Goal: Information Seeking & Learning: Learn about a topic

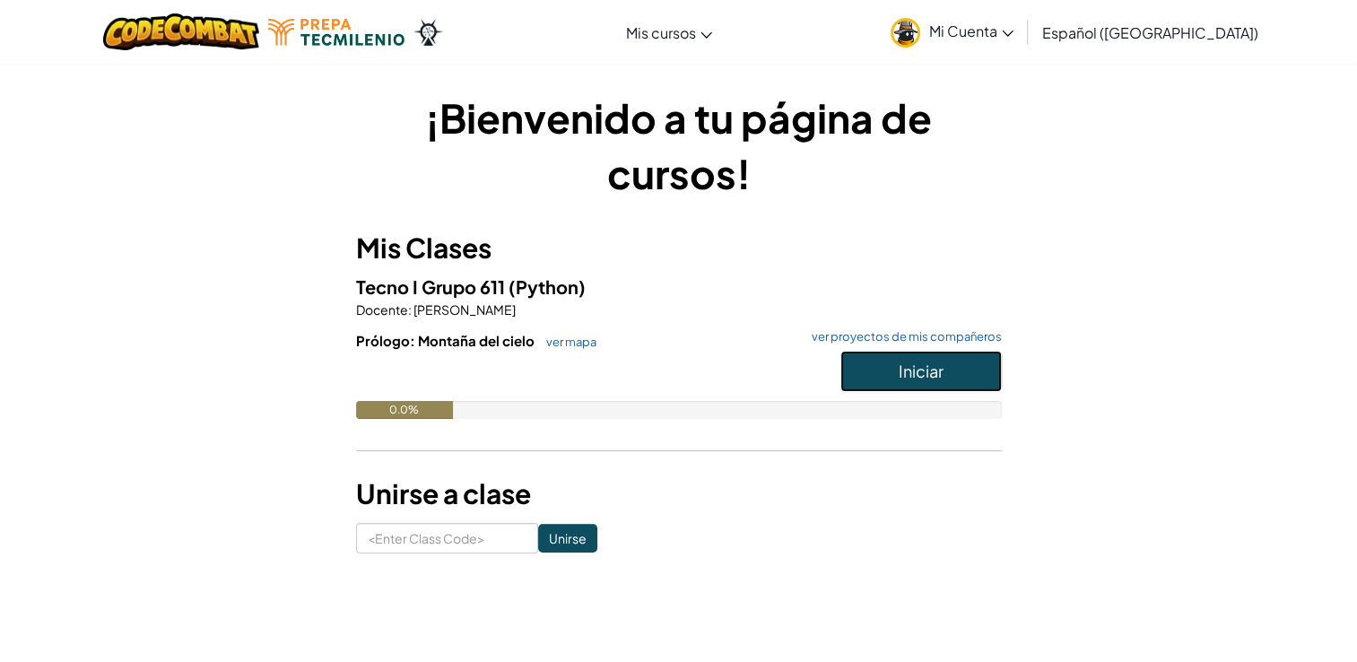
click at [922, 354] on button "Iniciar" at bounding box center [920, 371] width 161 height 41
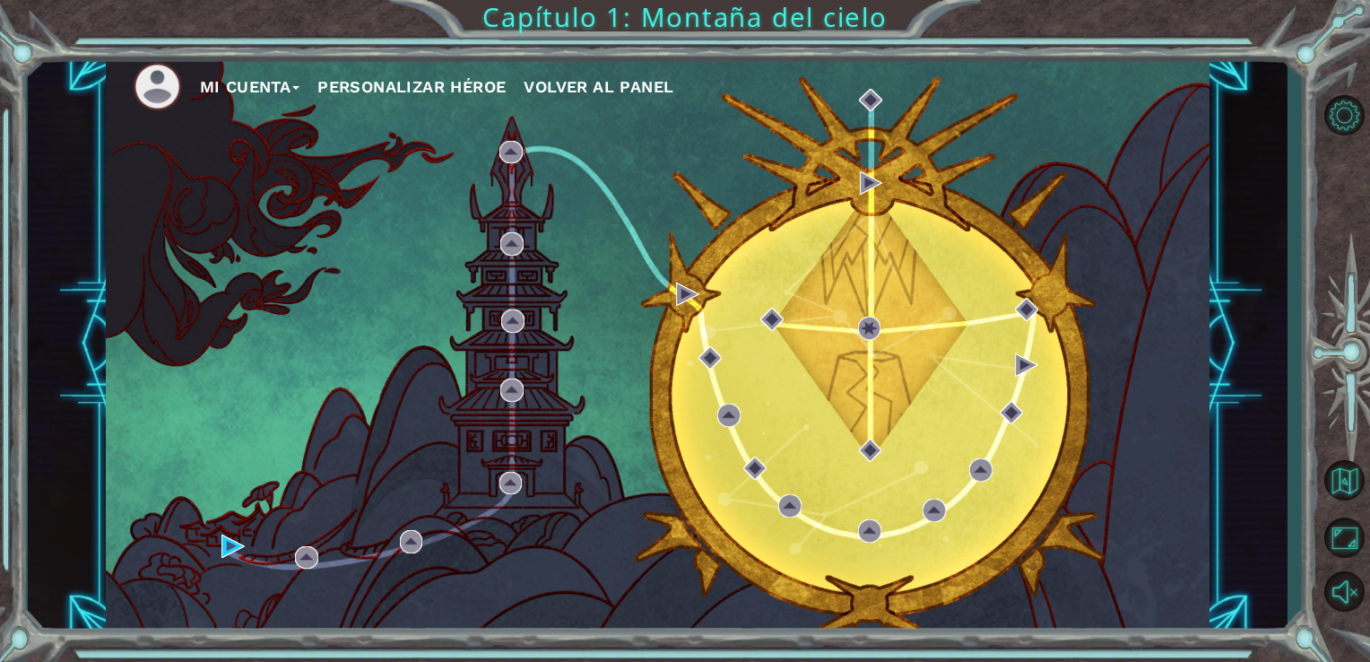
click at [238, 87] on button "Mi Cuenta" at bounding box center [250, 87] width 100 height 27
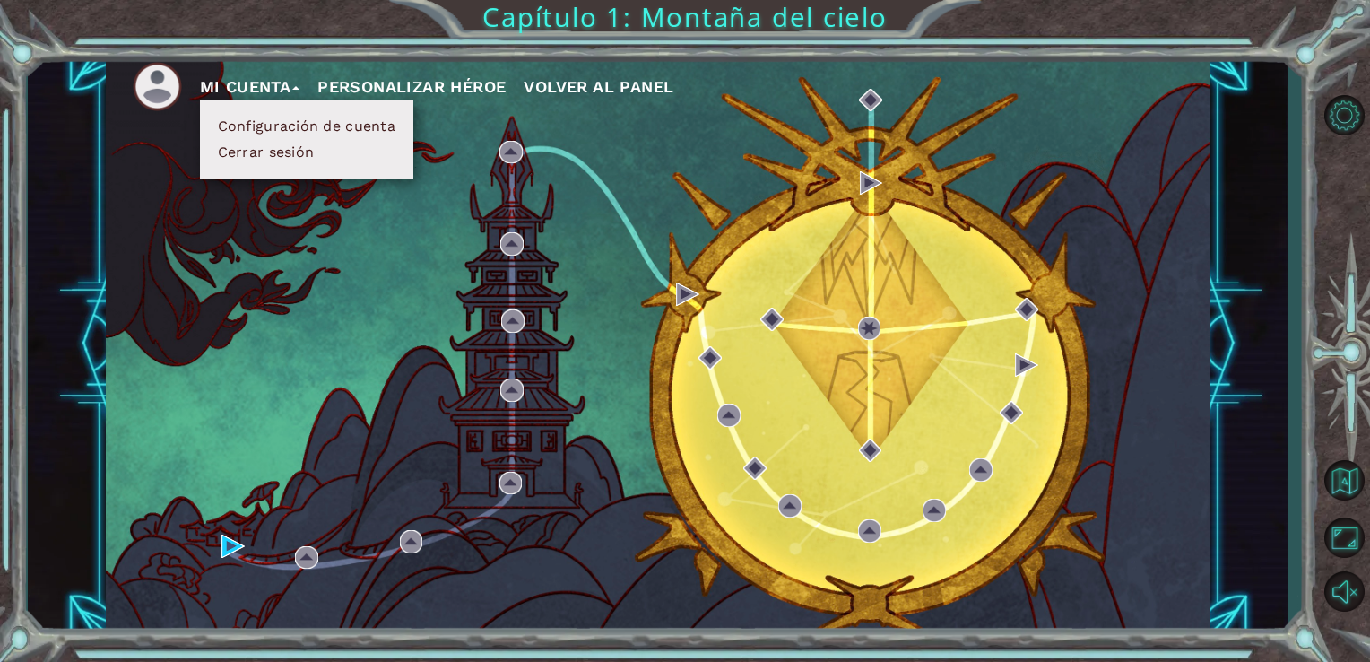
click at [238, 87] on button "Mi Cuenta" at bounding box center [250, 87] width 100 height 27
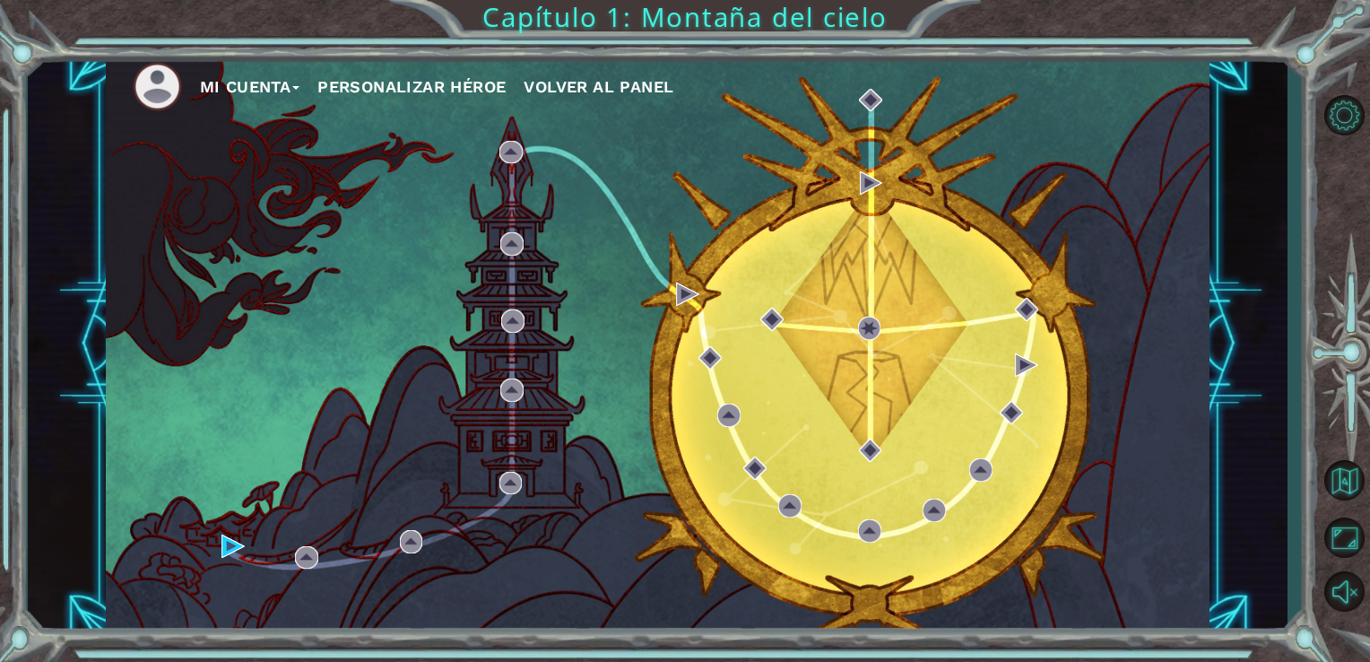
click at [164, 78] on img at bounding box center [157, 86] width 49 height 49
click at [456, 86] on button "Personalizar héroe" at bounding box center [411, 87] width 188 height 27
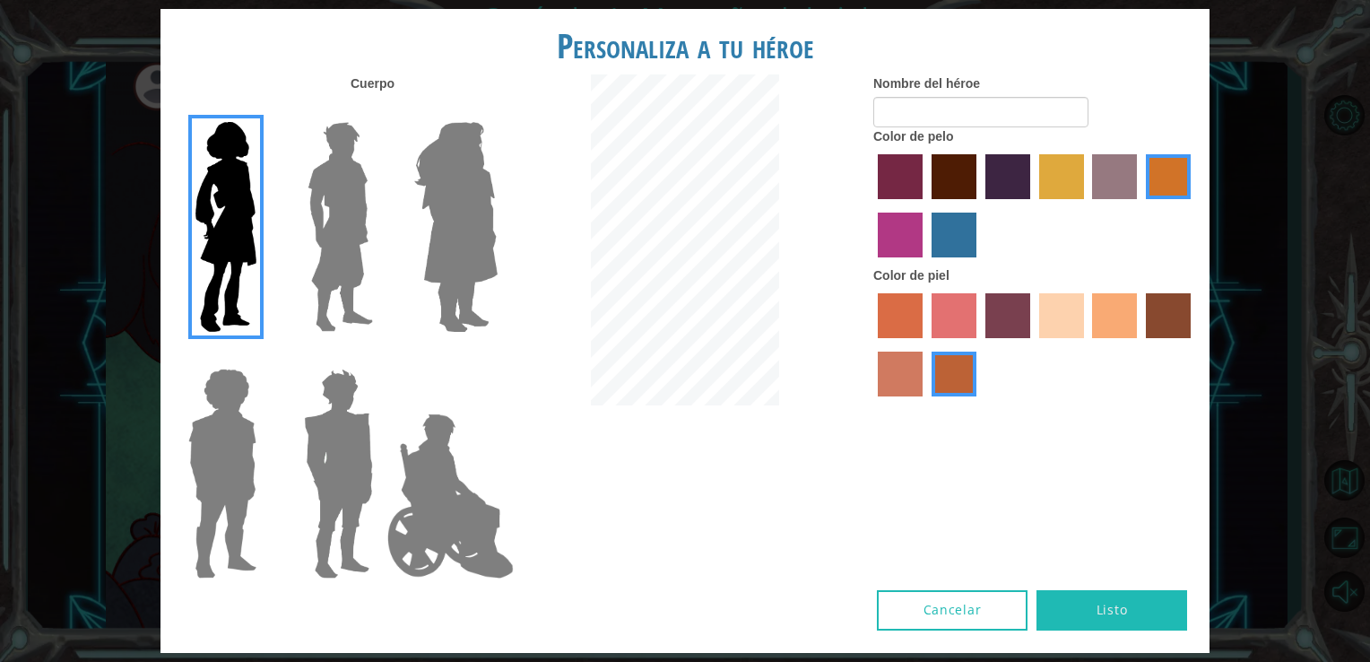
click at [353, 223] on img at bounding box center [340, 227] width 80 height 224
click at [380, 110] on input "Hero Lars" at bounding box center [380, 110] width 0 height 0
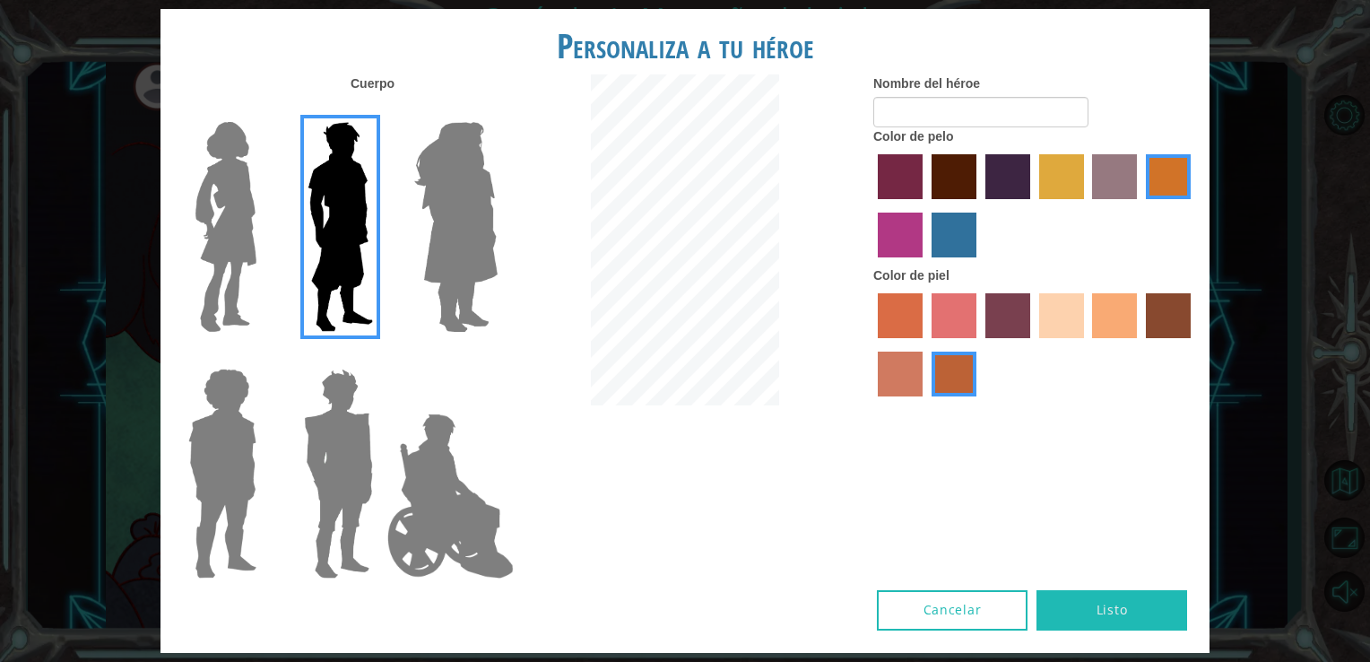
click at [446, 476] on img at bounding box center [450, 495] width 141 height 179
click at [497, 357] on input "Hero Jamie" at bounding box center [497, 357] width 0 height 0
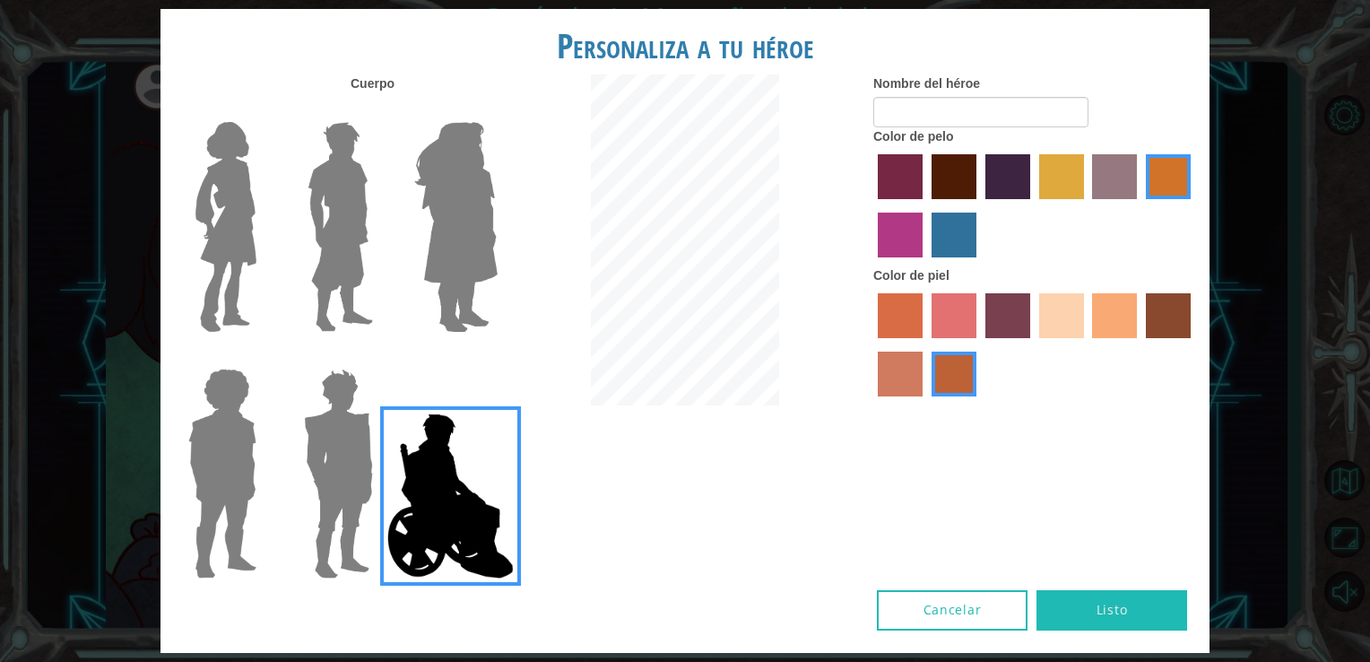
click at [493, 204] on img at bounding box center [456, 227] width 98 height 224
click at [497, 110] on input "Hero Amethyst" at bounding box center [497, 110] width 0 height 0
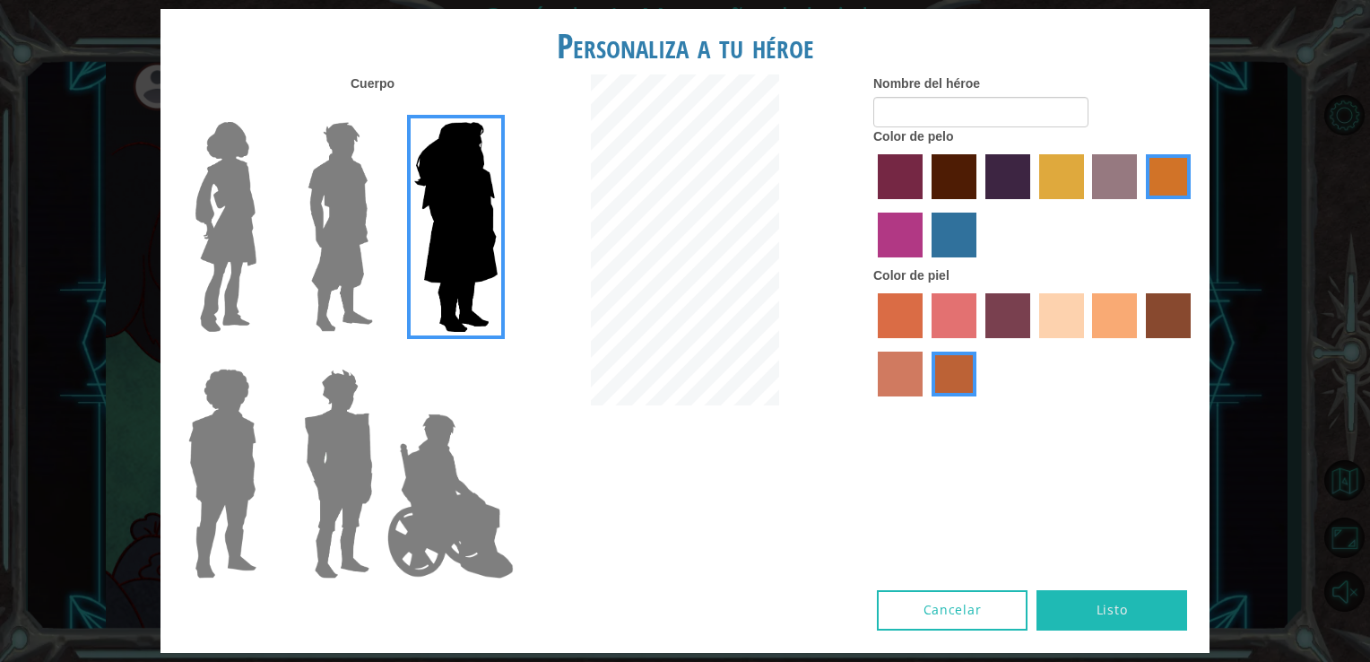
click at [309, 457] on img at bounding box center [338, 473] width 83 height 224
click at [380, 357] on input "Hero Garnet" at bounding box center [380, 357] width 0 height 0
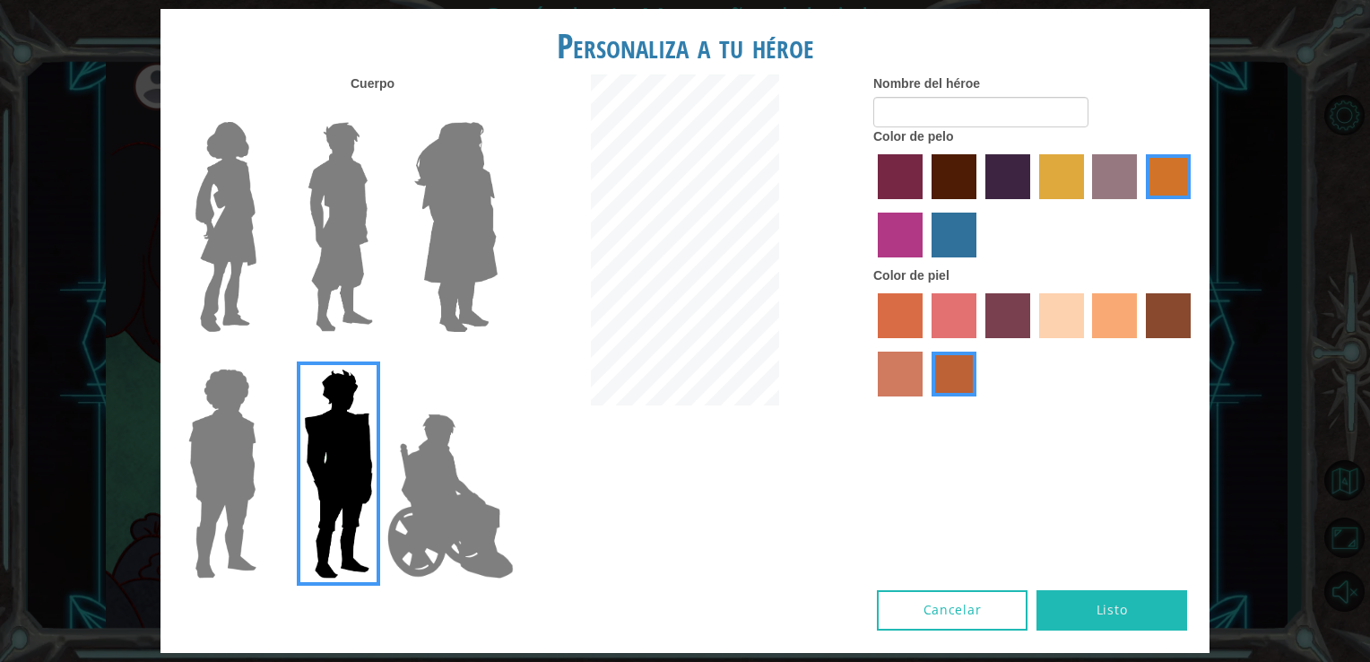
click at [241, 444] on img at bounding box center [222, 473] width 83 height 224
click at [264, 357] on input "Hero Steven" at bounding box center [264, 357] width 0 height 0
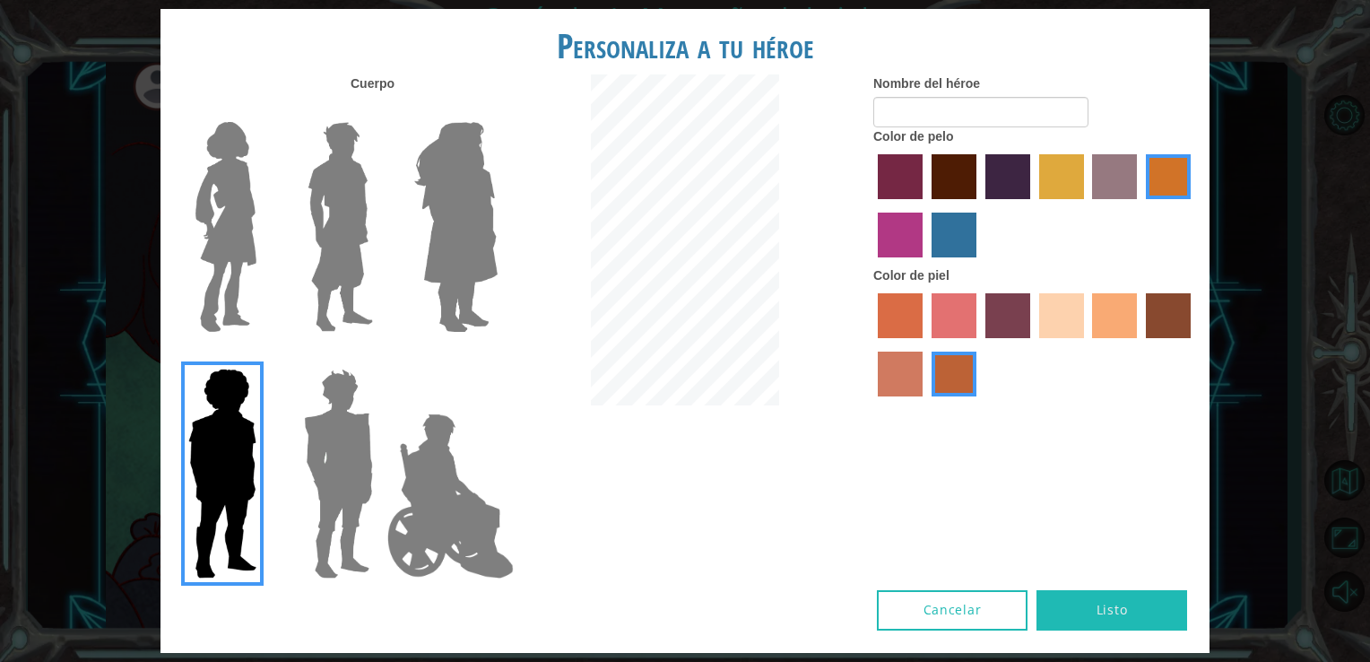
click at [354, 318] on img at bounding box center [340, 227] width 80 height 224
click at [380, 110] on input "Hero Lars" at bounding box center [380, 110] width 0 height 0
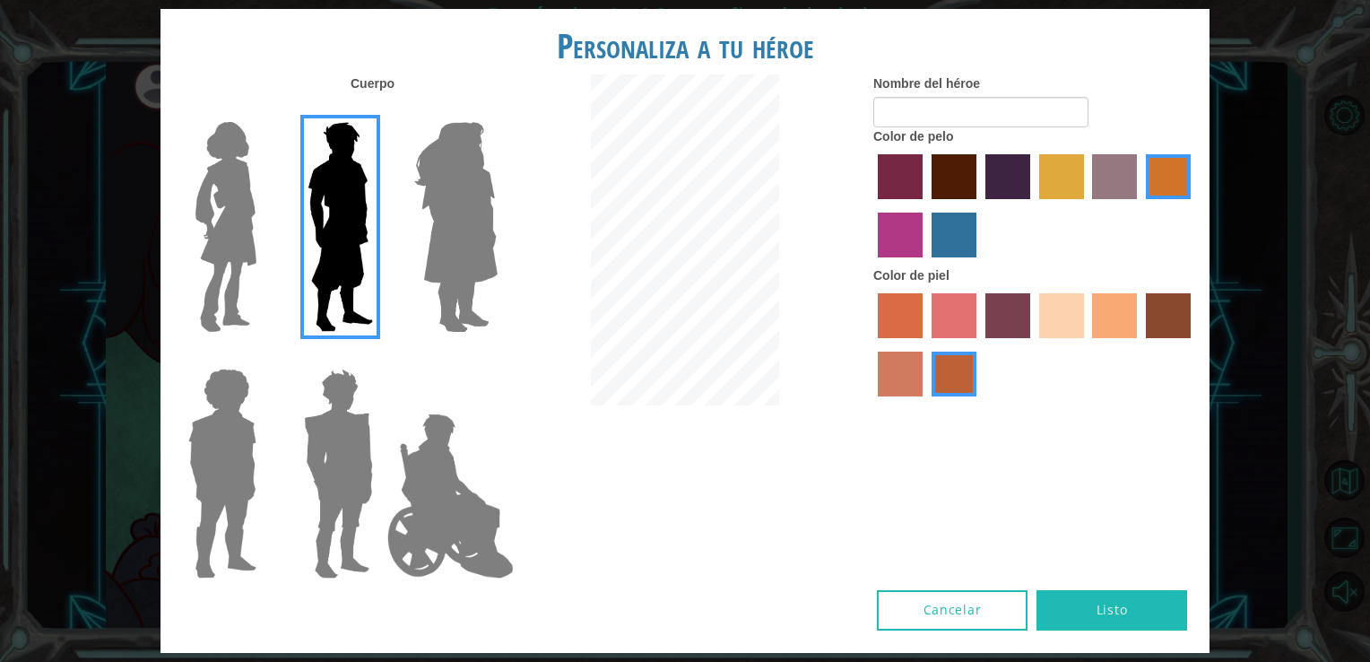
click at [255, 258] on img at bounding box center [225, 227] width 75 height 224
click at [264, 110] on input "Hero Connie" at bounding box center [264, 110] width 0 height 0
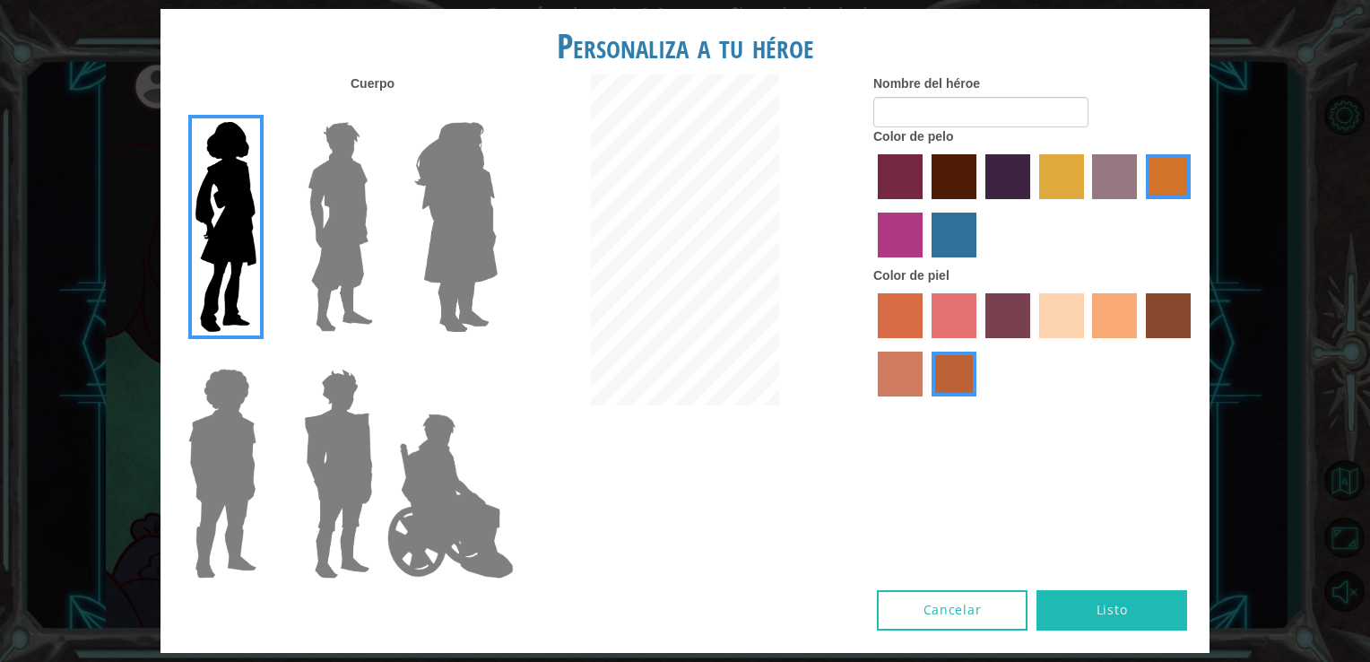
click at [1058, 309] on label "sandy beach skin color" at bounding box center [1061, 315] width 45 height 45
click at [1033, 344] on input "sandy beach skin color" at bounding box center [1033, 344] width 0 height 0
click at [1107, 325] on label "tacao skin color" at bounding box center [1114, 315] width 45 height 45
click at [1087, 344] on input "tacao skin color" at bounding box center [1087, 344] width 0 height 0
click at [945, 178] on label "maroon hair color" at bounding box center [954, 176] width 45 height 45
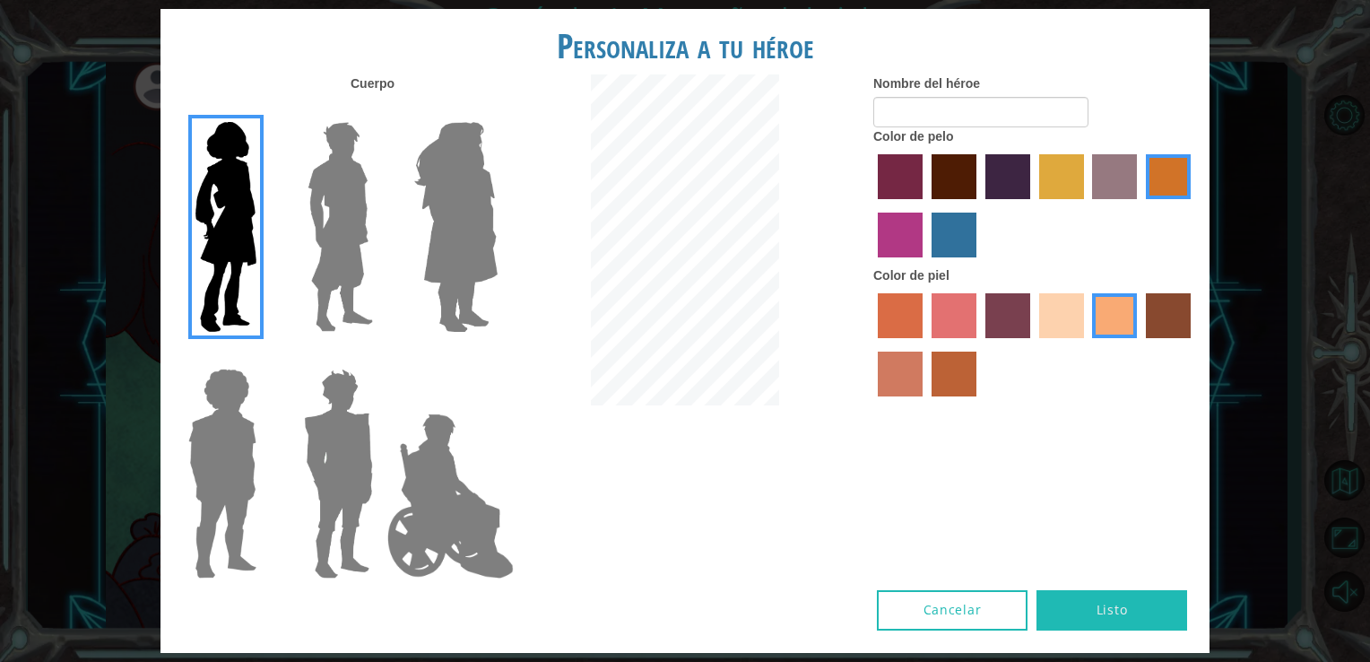
click at [925, 205] on input "maroon hair color" at bounding box center [925, 205] width 0 height 0
click at [1012, 184] on label "hot purple hair color" at bounding box center [1008, 176] width 45 height 45
click at [979, 205] on input "hot purple hair color" at bounding box center [979, 205] width 0 height 0
click at [962, 173] on label "maroon hair color" at bounding box center [954, 176] width 45 height 45
click at [925, 205] on input "maroon hair color" at bounding box center [925, 205] width 0 height 0
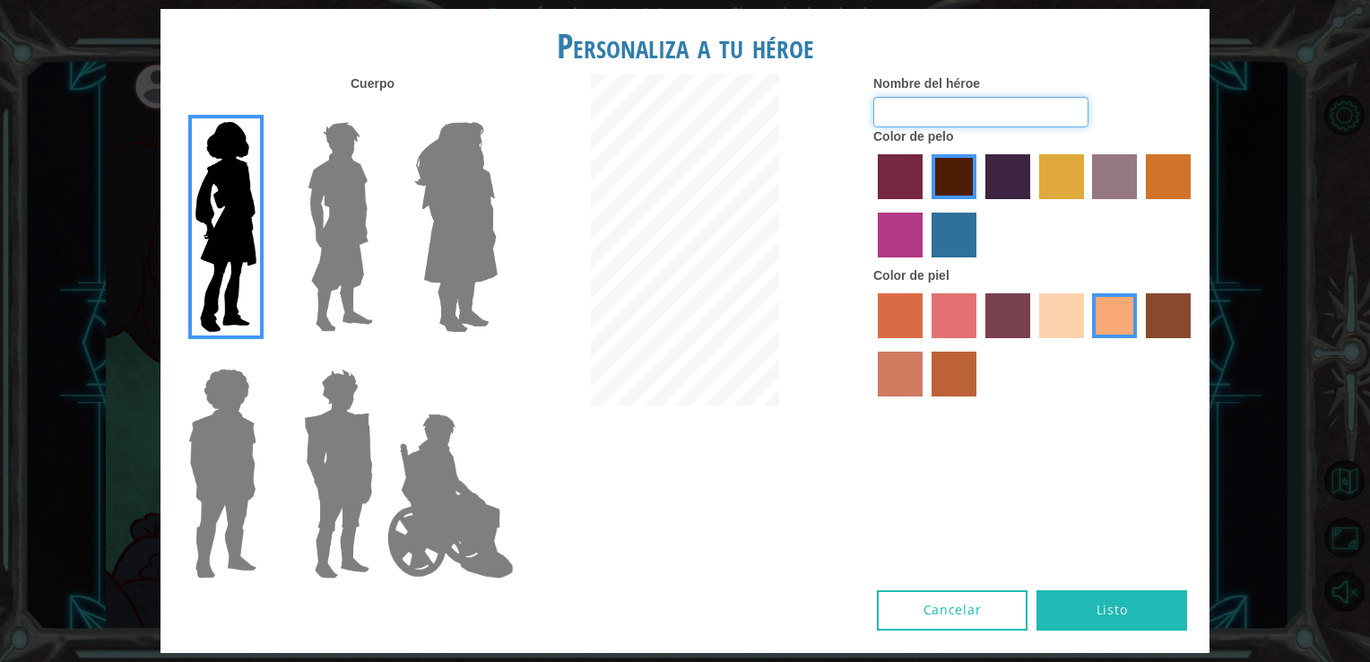
click at [952, 106] on input "Nombre del héroe" at bounding box center [980, 112] width 215 height 30
click at [1125, 602] on button "Listo" at bounding box center [1112, 610] width 151 height 40
click at [999, 603] on button "Cancelar" at bounding box center [952, 610] width 151 height 40
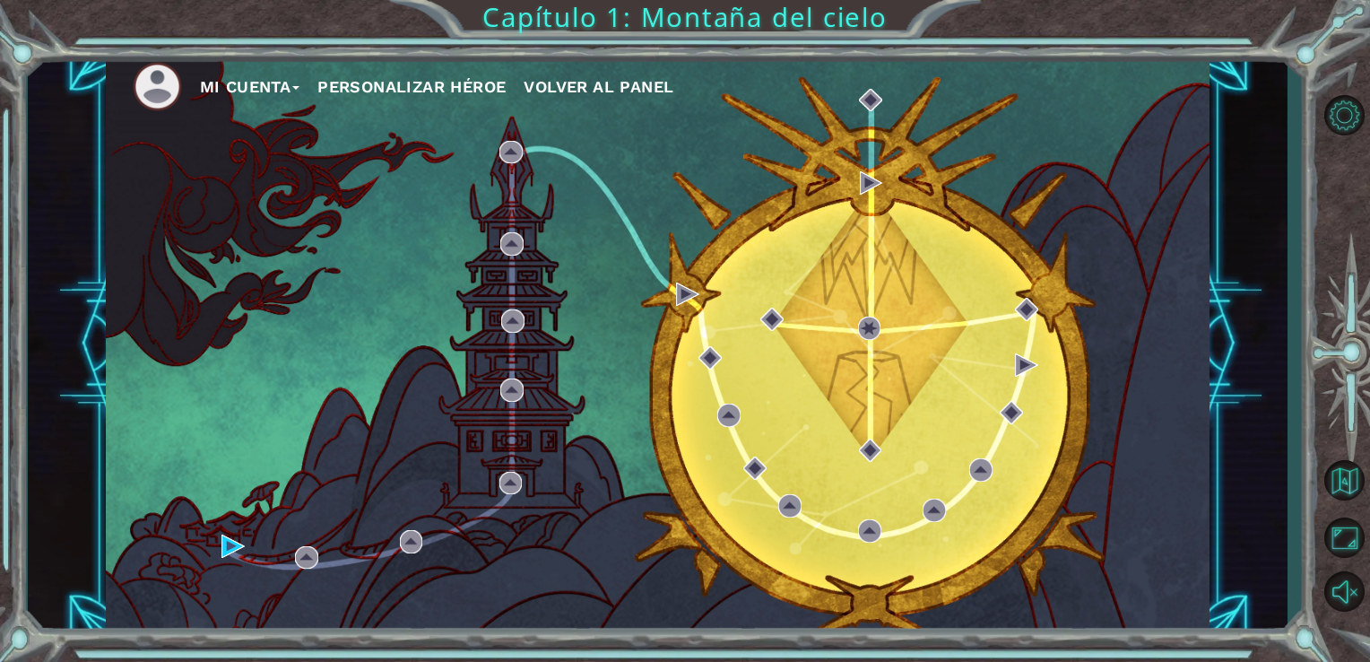
click at [427, 83] on button "Personalizar héroe" at bounding box center [411, 87] width 188 height 27
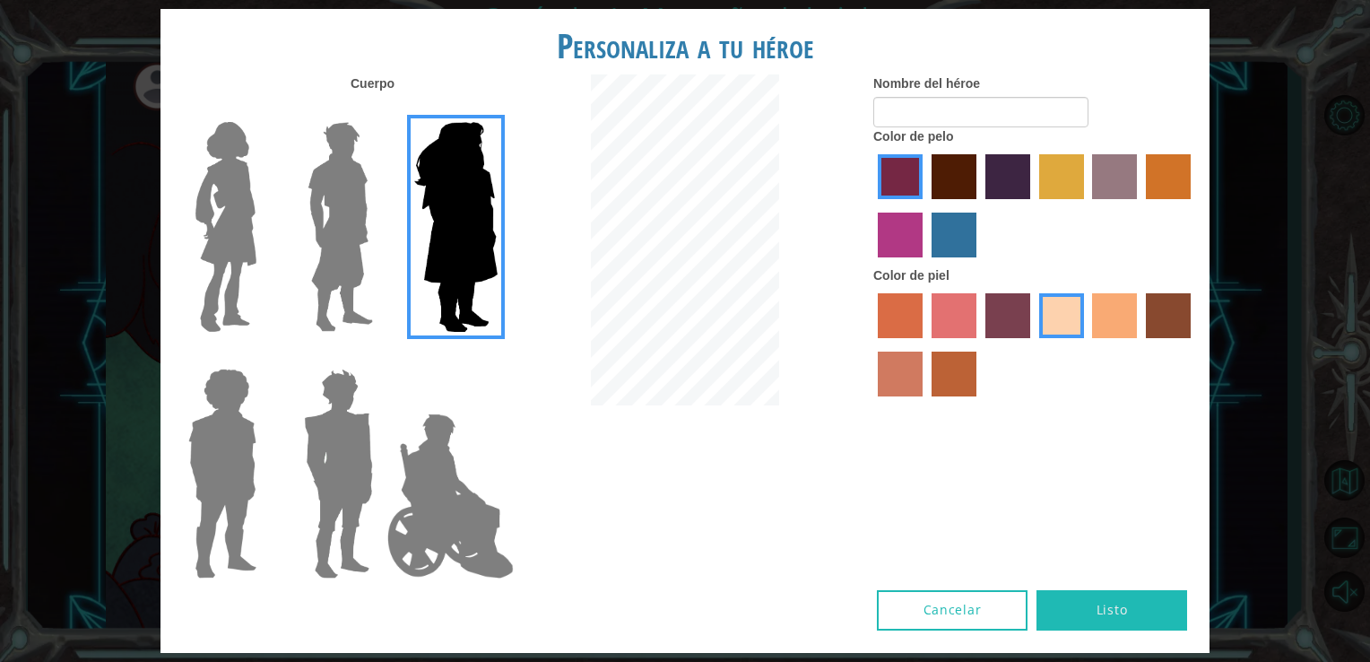
click at [203, 256] on img at bounding box center [225, 227] width 75 height 224
click at [264, 110] on input "Hero Connie" at bounding box center [264, 110] width 0 height 0
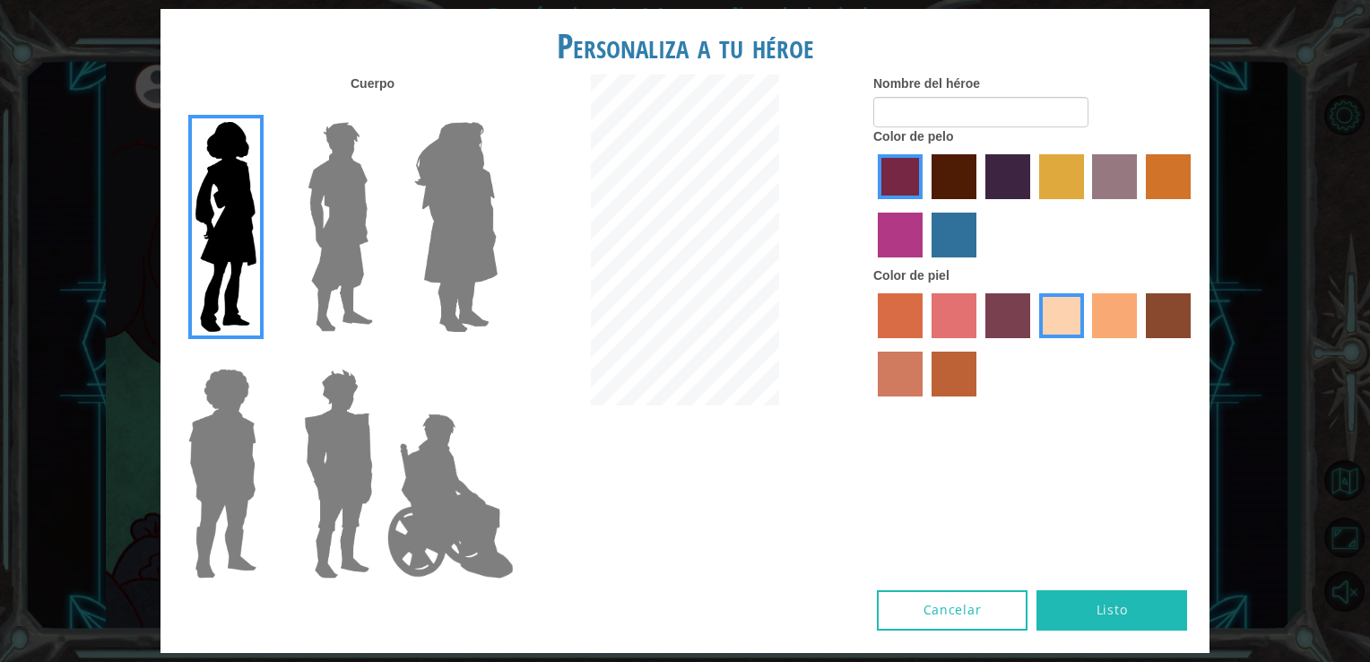
click at [964, 172] on label "maroon hair color" at bounding box center [954, 176] width 45 height 45
click at [925, 205] on input "maroon hair color" at bounding box center [925, 205] width 0 height 0
click at [1125, 304] on label "tacao skin color" at bounding box center [1114, 315] width 45 height 45
click at [1087, 344] on input "tacao skin color" at bounding box center [1087, 344] width 0 height 0
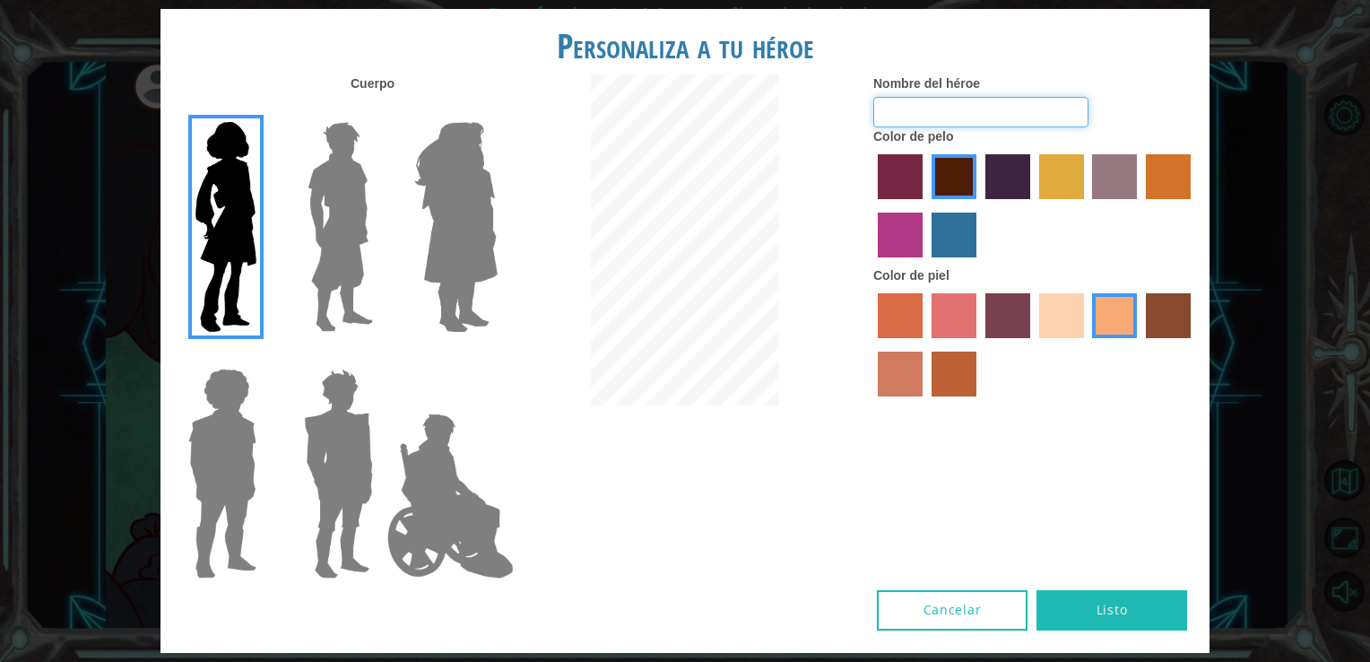
click at [940, 99] on input "Nombre del héroe" at bounding box center [980, 112] width 215 height 30
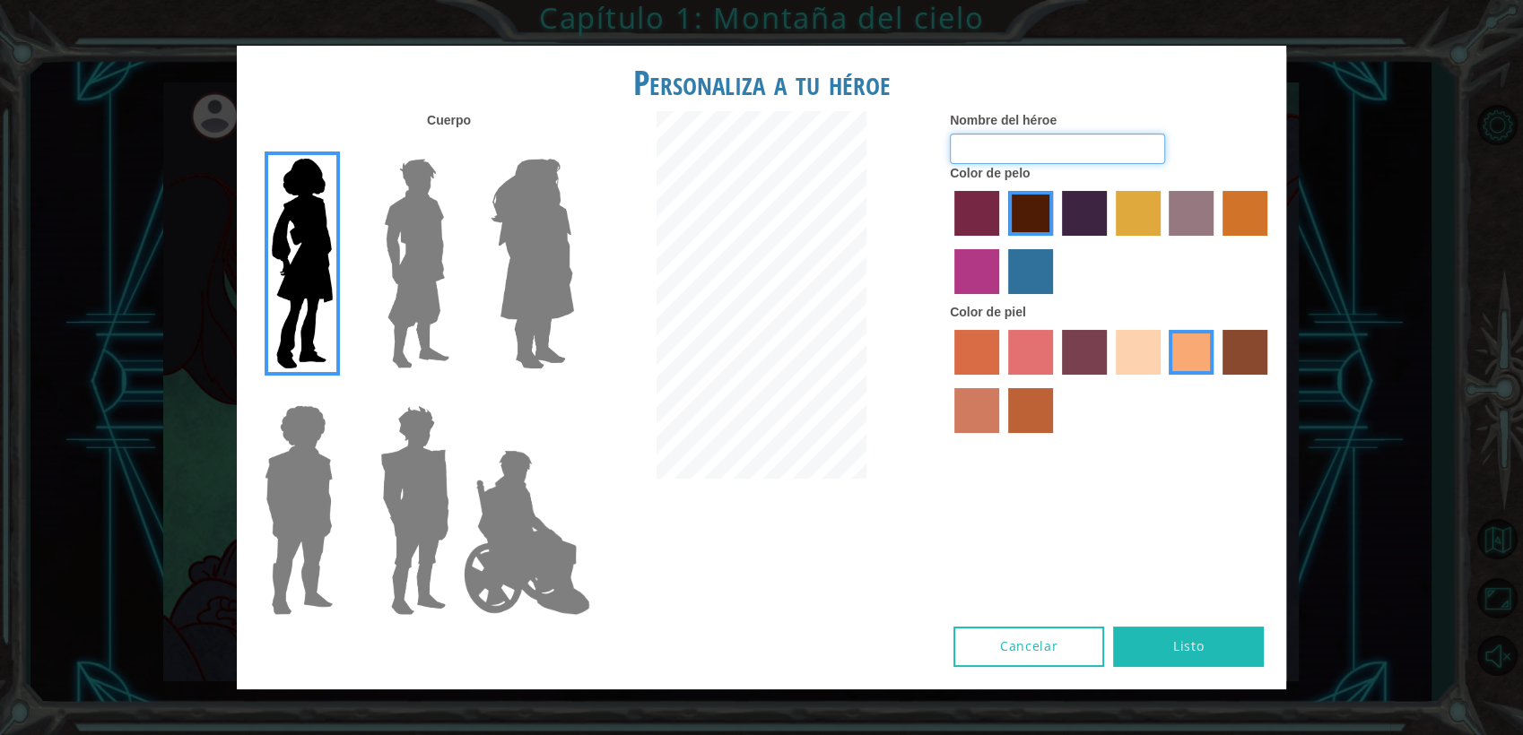
type input "-"
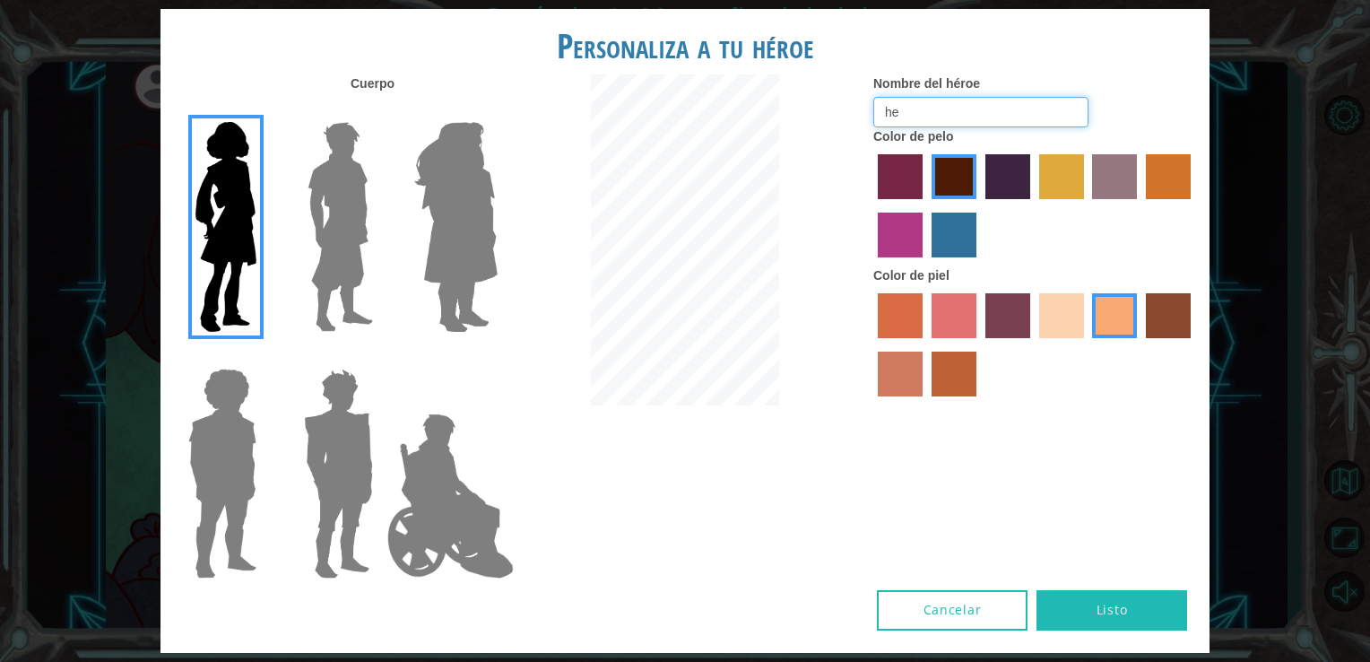
type input "h"
type input "vale"
click at [1081, 622] on button "Listo" at bounding box center [1112, 610] width 151 height 40
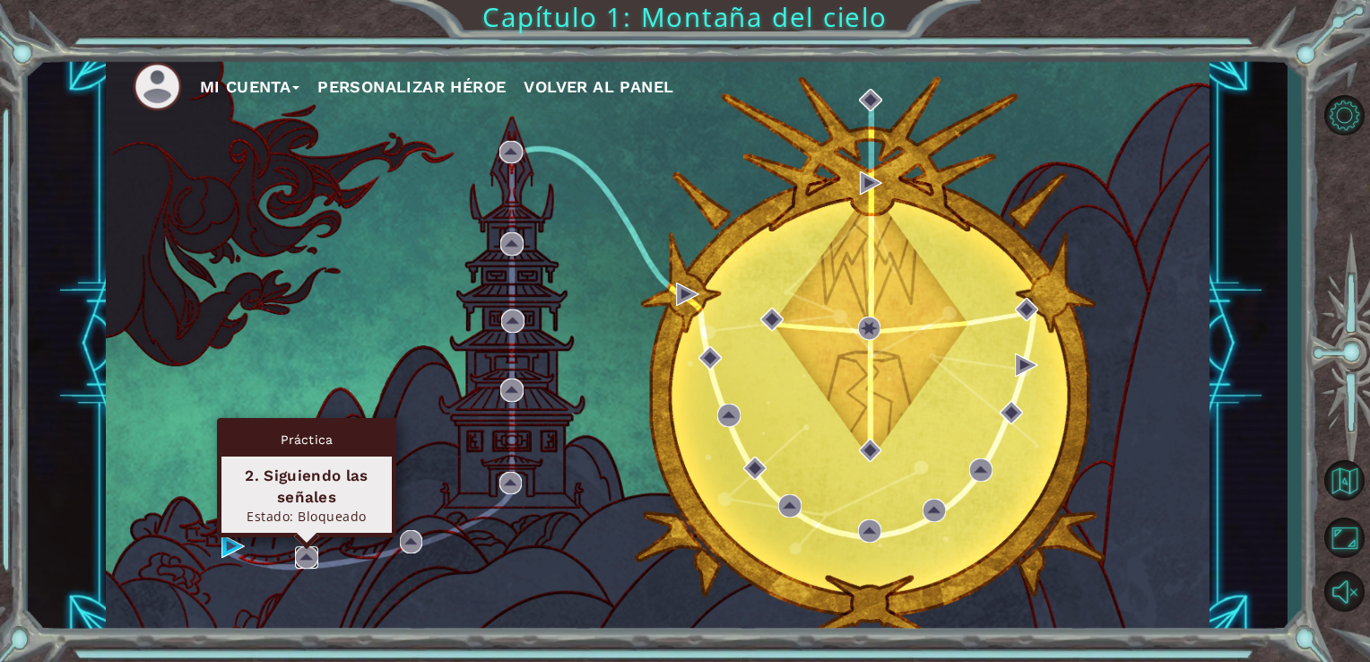
click at [300, 562] on img at bounding box center [306, 557] width 23 height 23
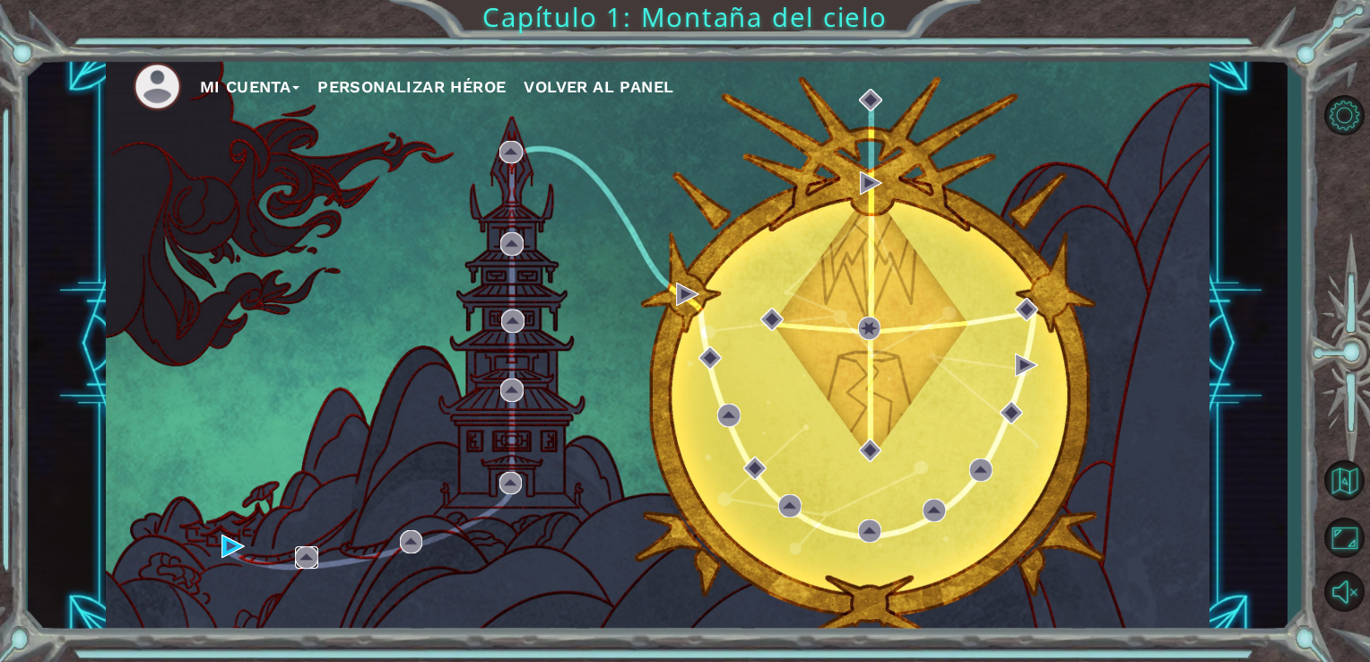
click at [300, 562] on img at bounding box center [306, 557] width 23 height 23
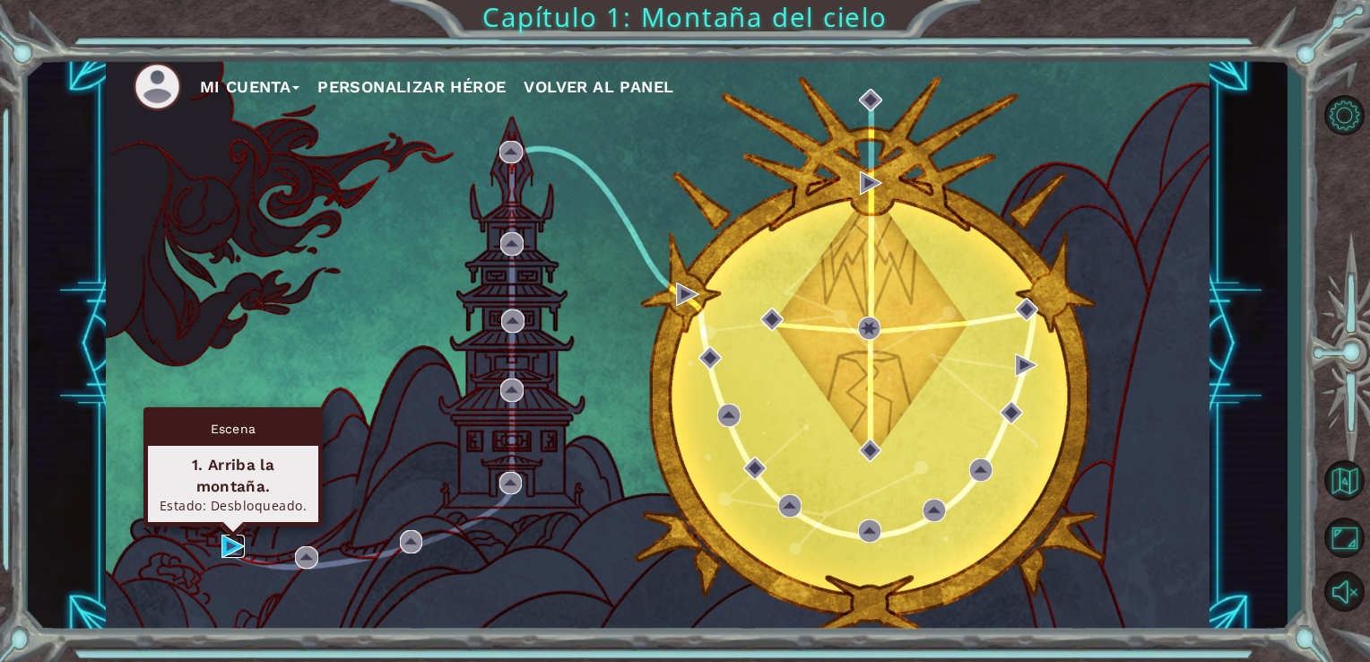
click at [224, 537] on img at bounding box center [232, 545] width 23 height 23
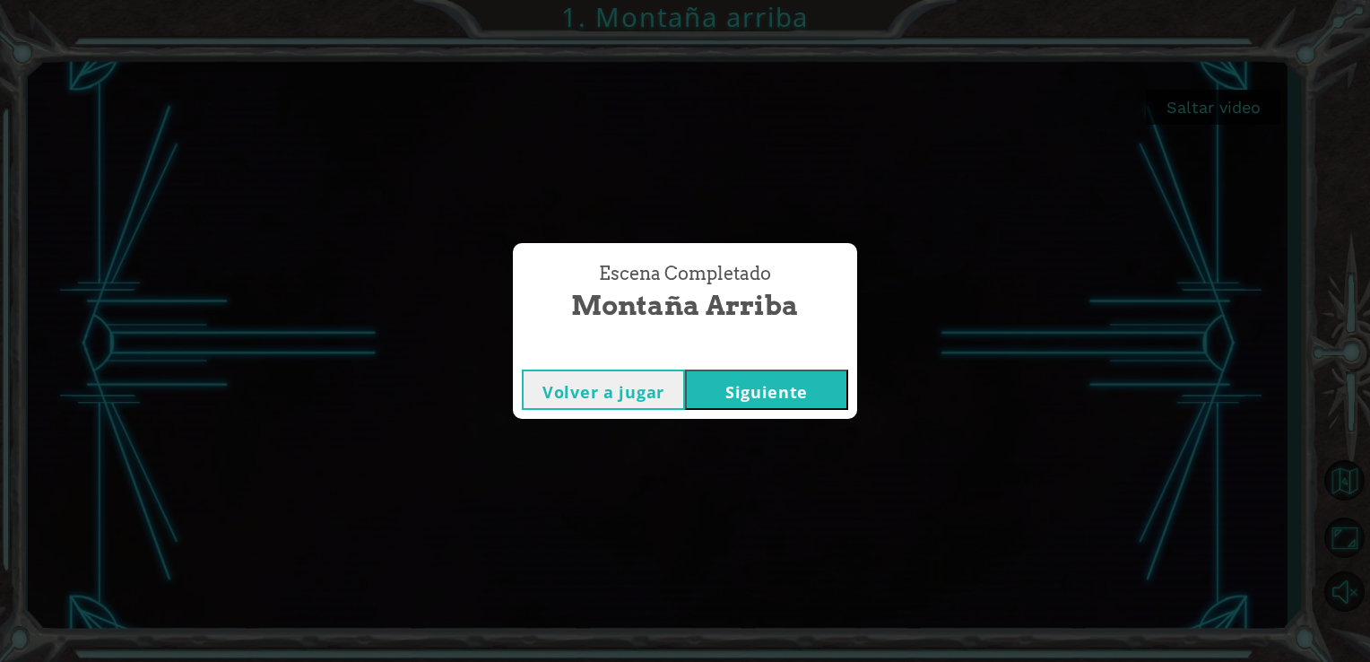
click at [745, 377] on button "Siguiente" at bounding box center [766, 389] width 163 height 40
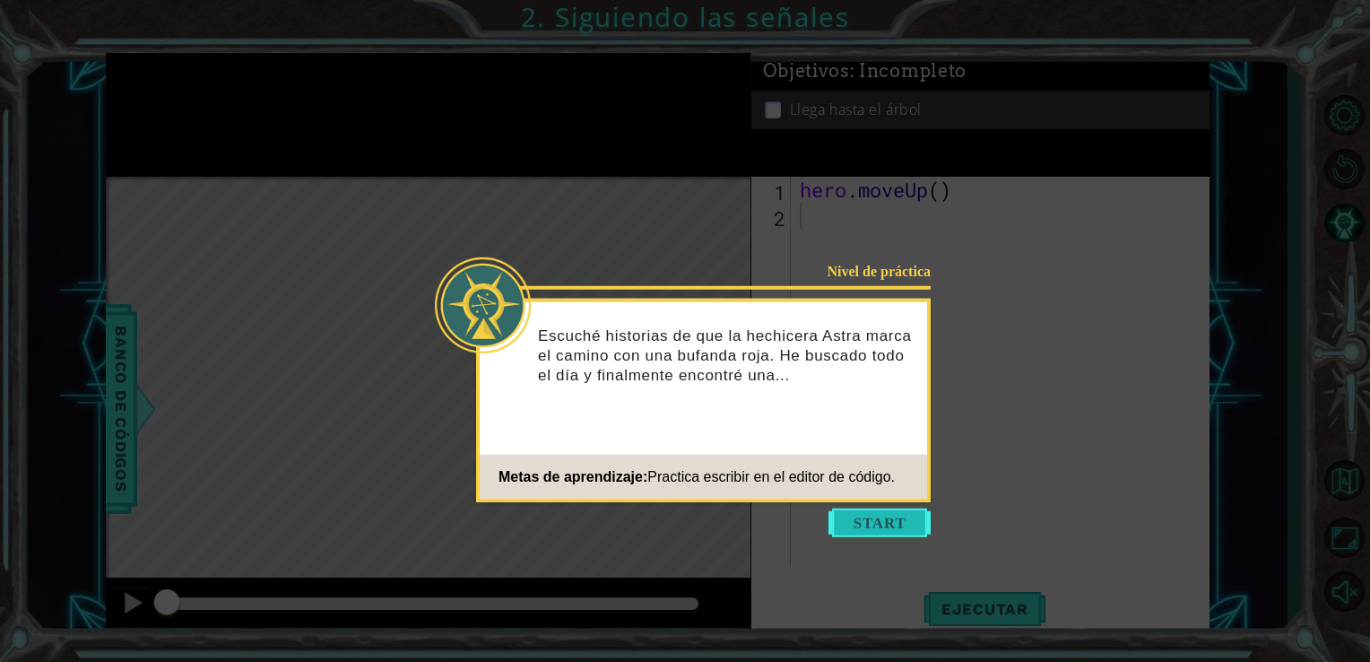
click at [894, 529] on button "Start" at bounding box center [880, 522] width 102 height 29
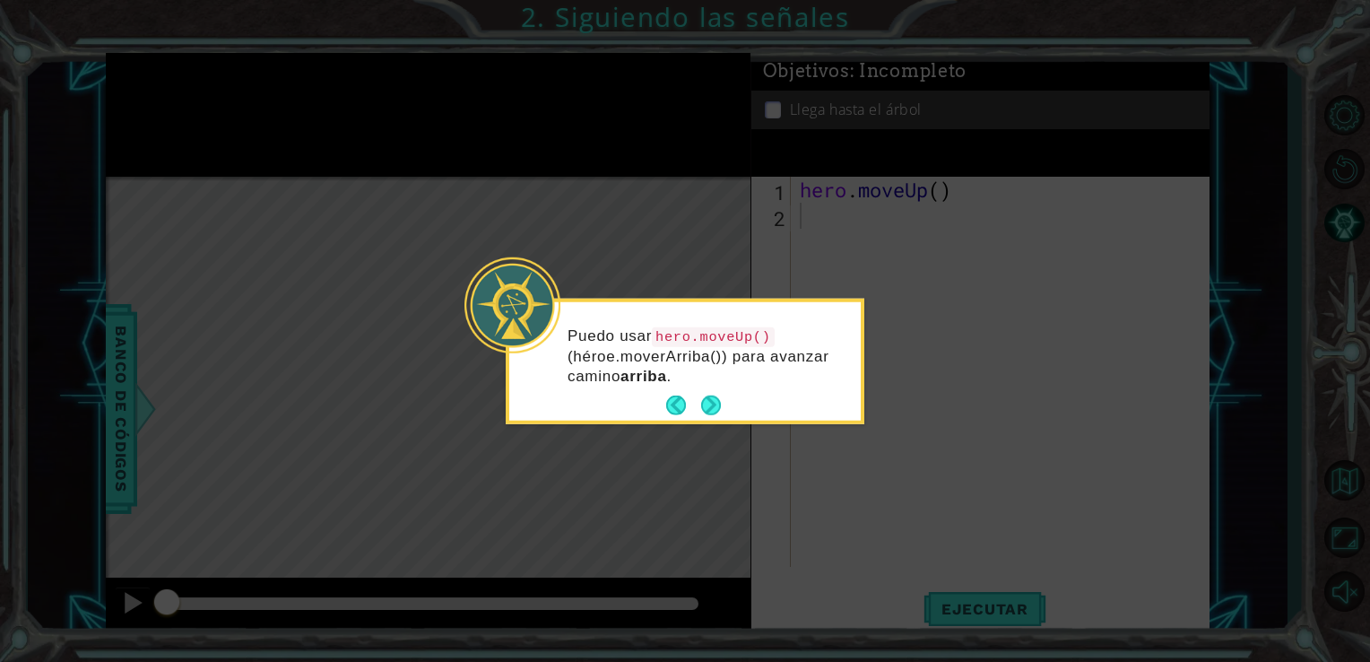
drag, startPoint x: 733, startPoint y: 357, endPoint x: 626, endPoint y: 342, distance: 107.8
click at [715, 400] on button "Next" at bounding box center [710, 405] width 23 height 23
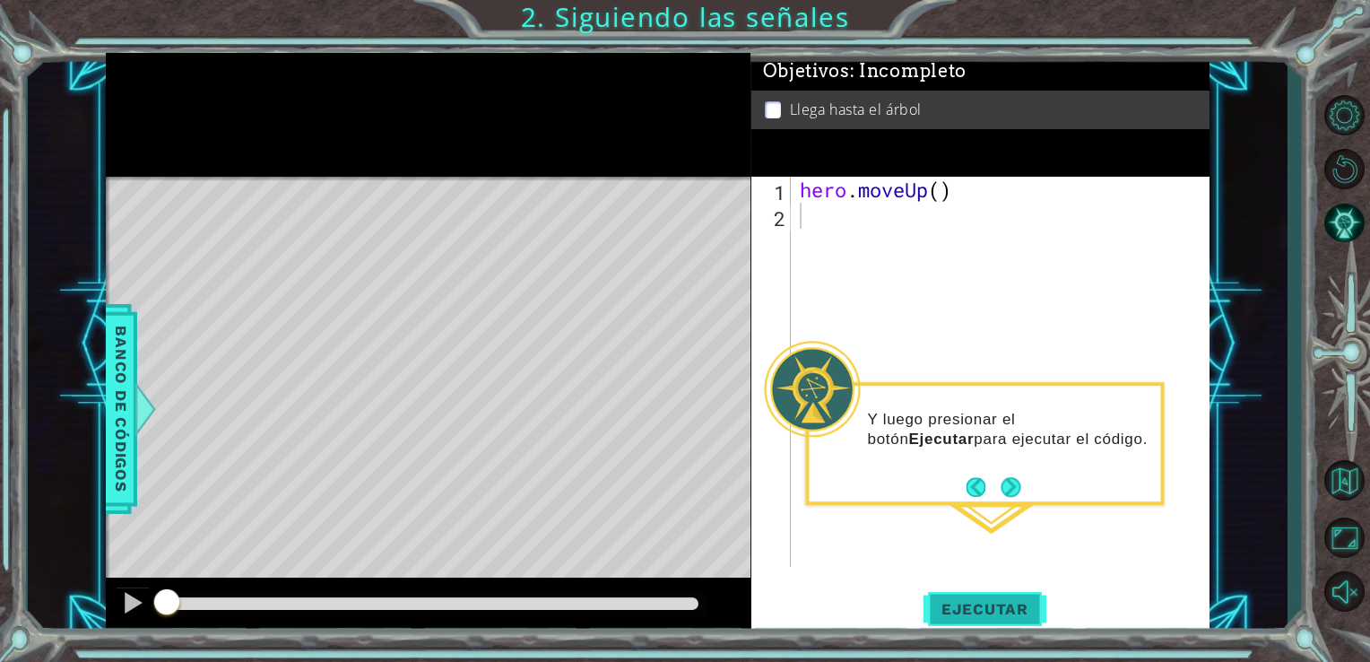
click at [973, 604] on span "Ejecutar" at bounding box center [985, 609] width 123 height 18
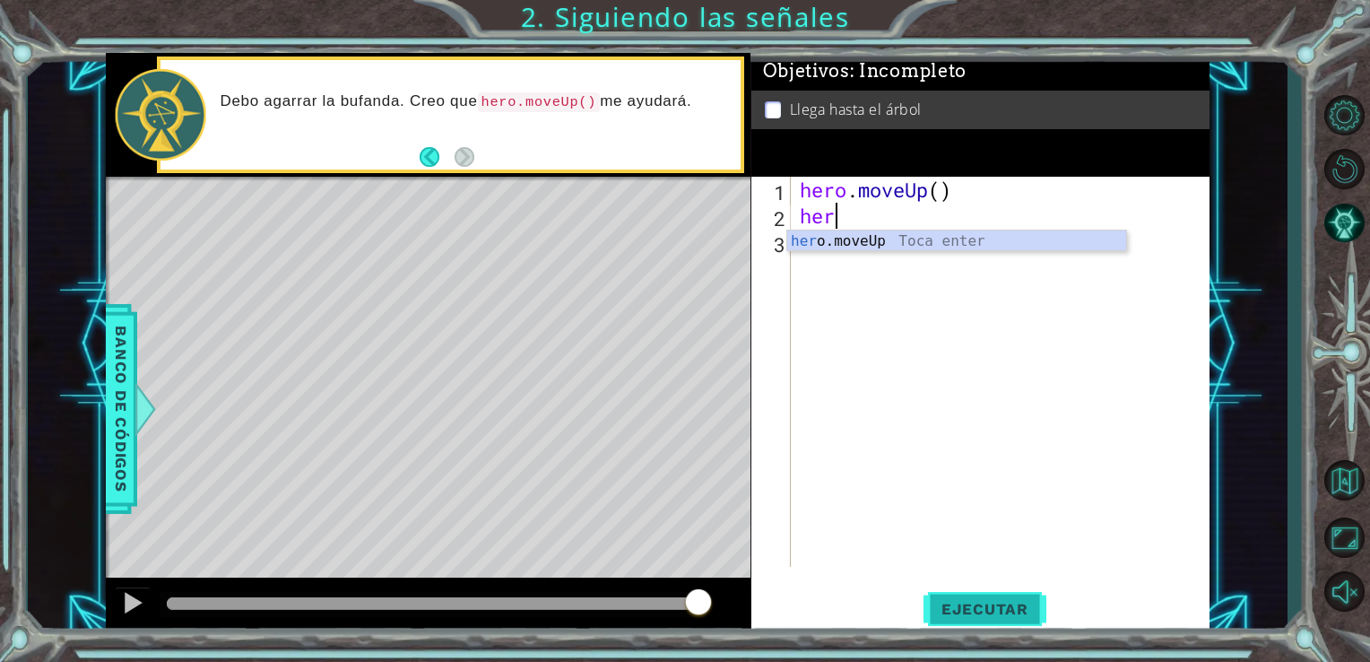
type textarea "herp"
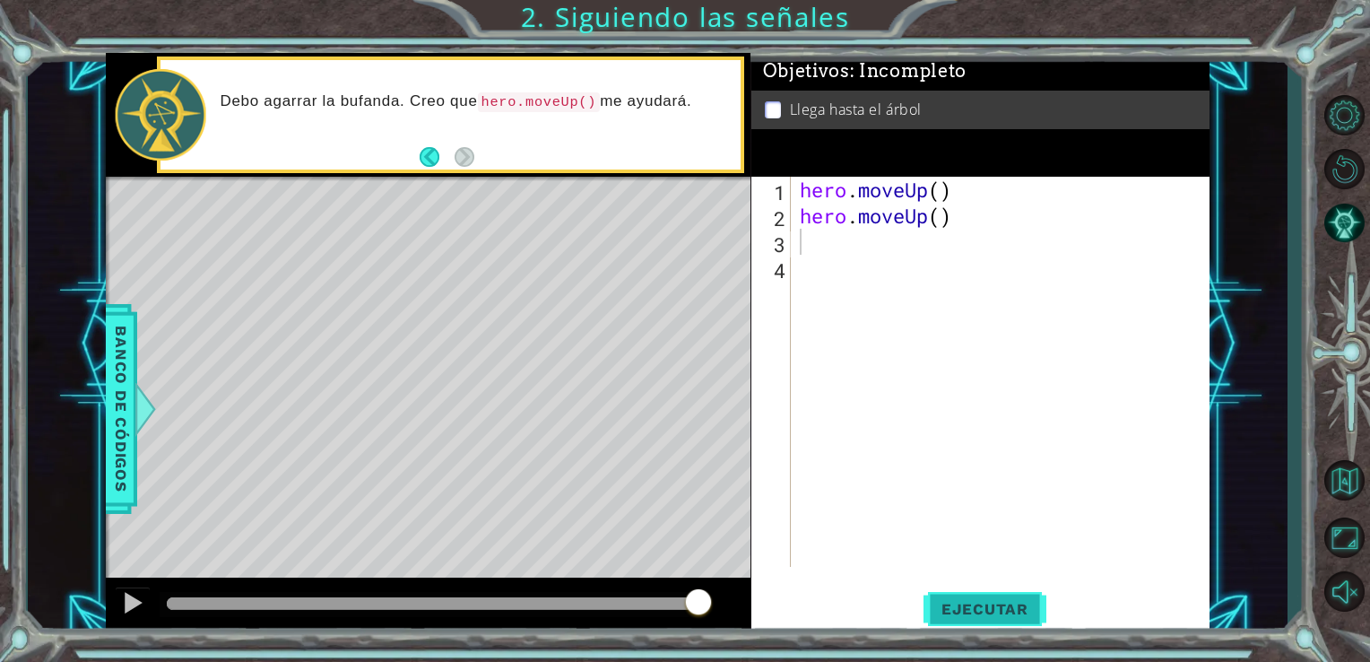
click at [1023, 609] on span "Ejecutar" at bounding box center [985, 609] width 123 height 18
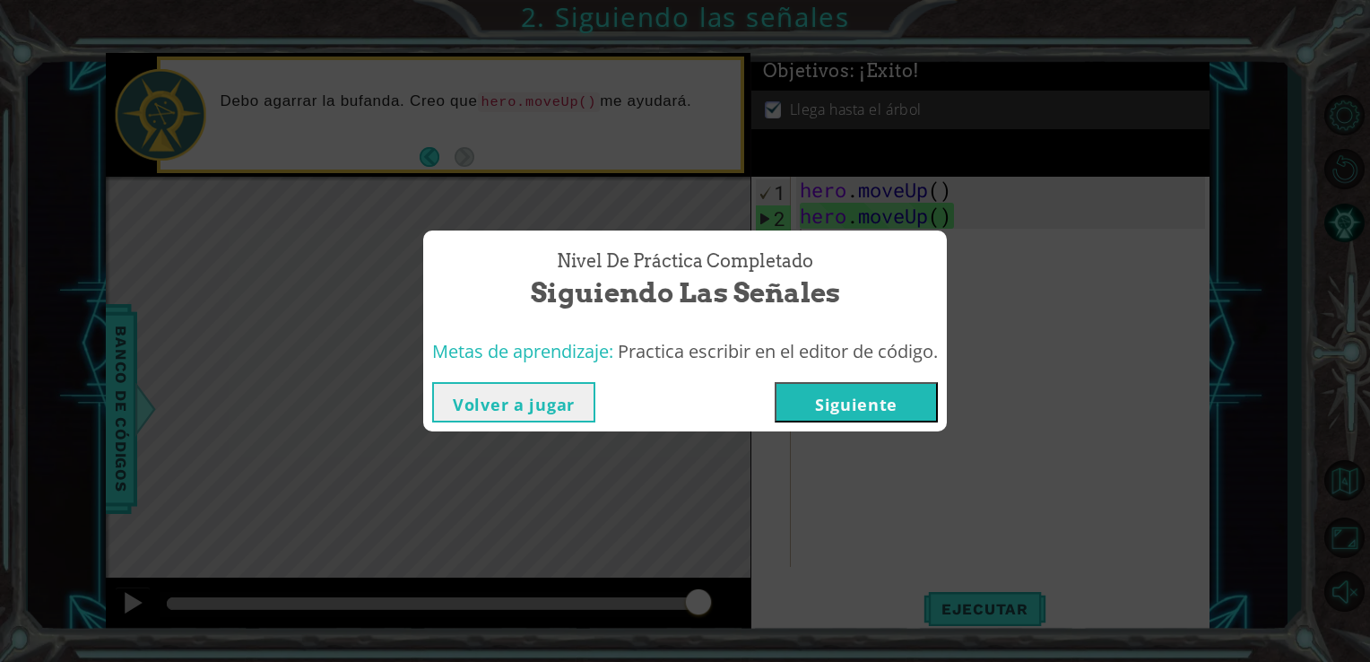
click at [773, 317] on div "Nivel de práctica Completado Siguiendo las señales" at bounding box center [685, 280] width 506 height 82
click at [520, 409] on button "Volver a jugar" at bounding box center [513, 402] width 163 height 40
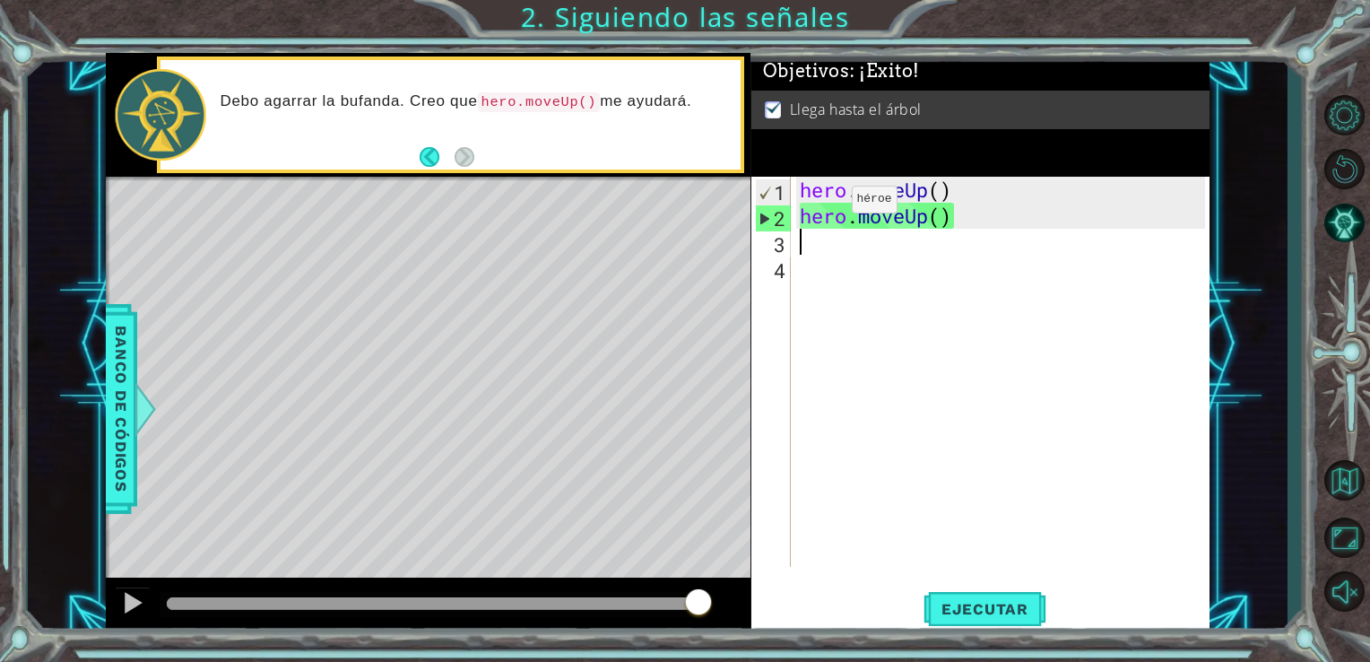
type textarea "hero.moveUp()"
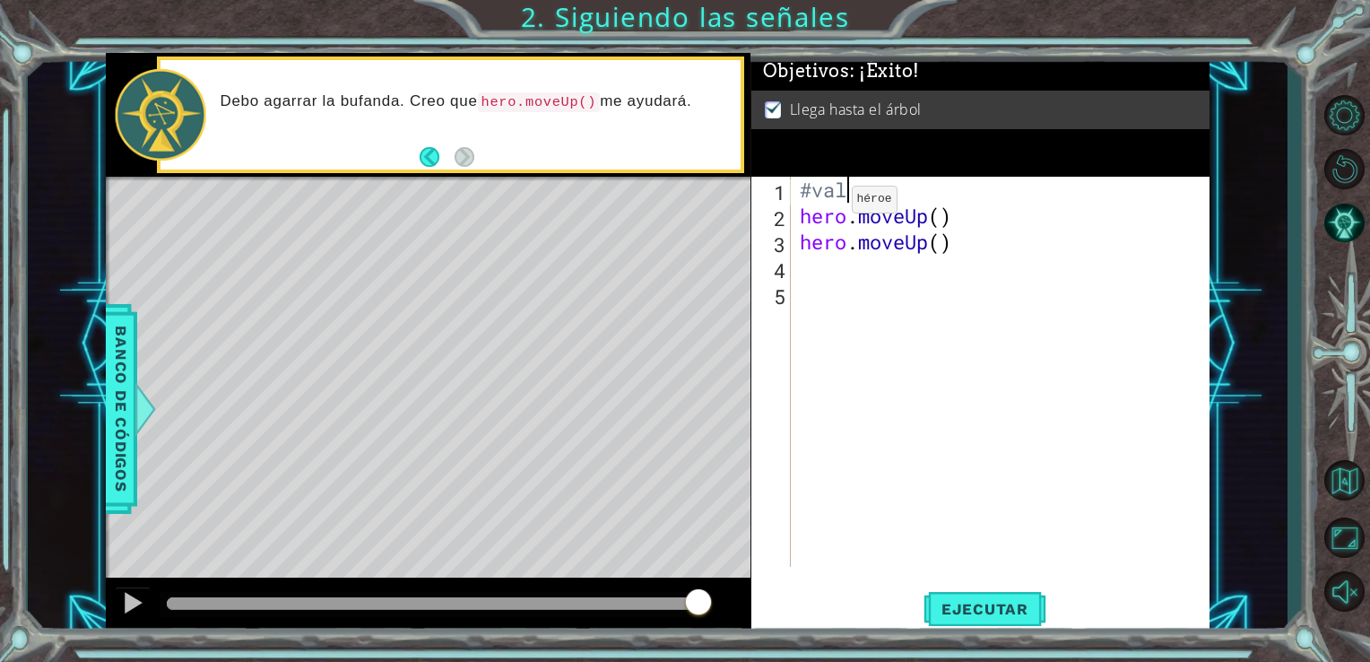
scroll to position [0, 1]
type textarea "hero.moveUp()"
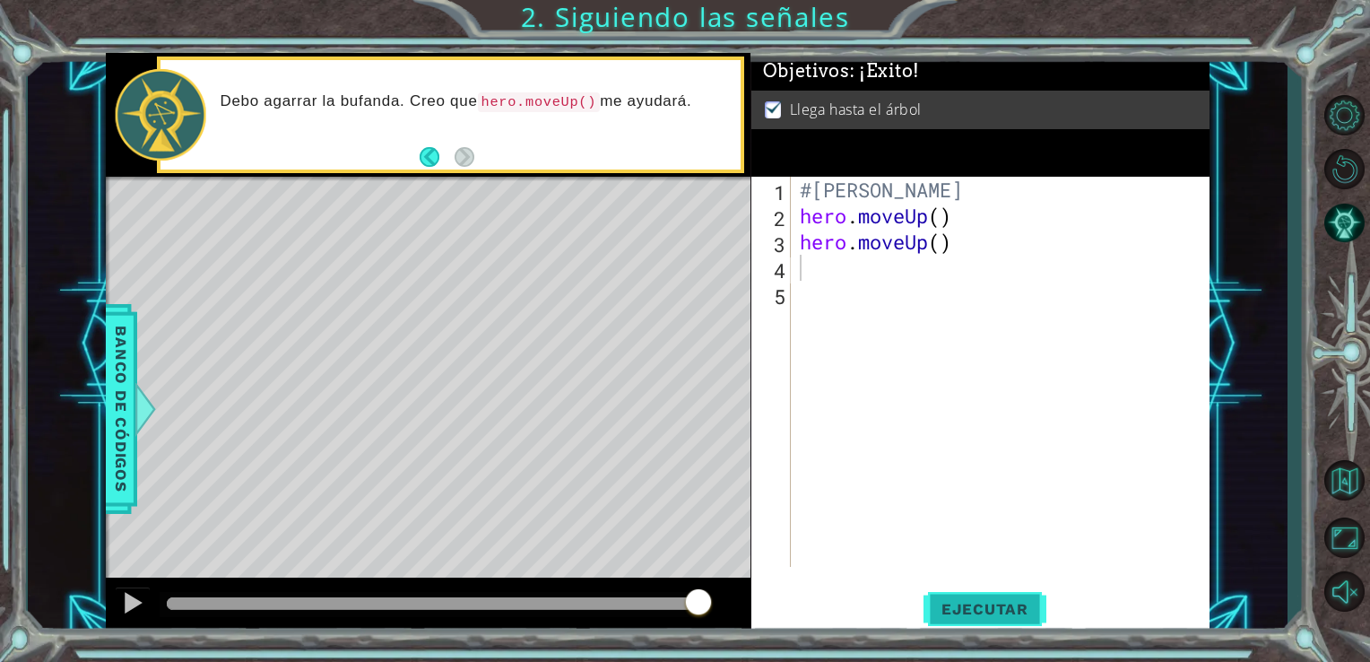
click at [949, 626] on button "Ejecutar" at bounding box center [985, 609] width 123 height 46
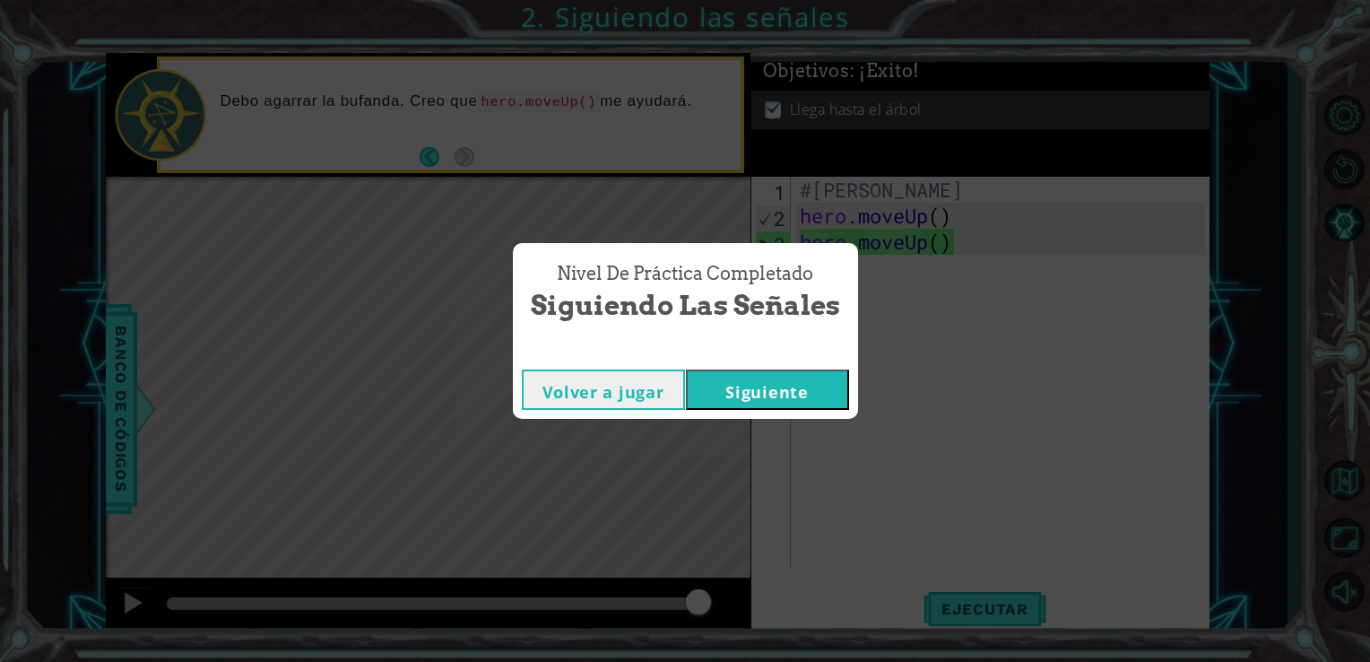
click at [578, 186] on div "Nivel de práctica Completado Siguiendo las señales Volver a jugar [GEOGRAPHIC_D…" at bounding box center [685, 331] width 1370 height 662
click at [735, 391] on button "Siguiente" at bounding box center [767, 389] width 163 height 40
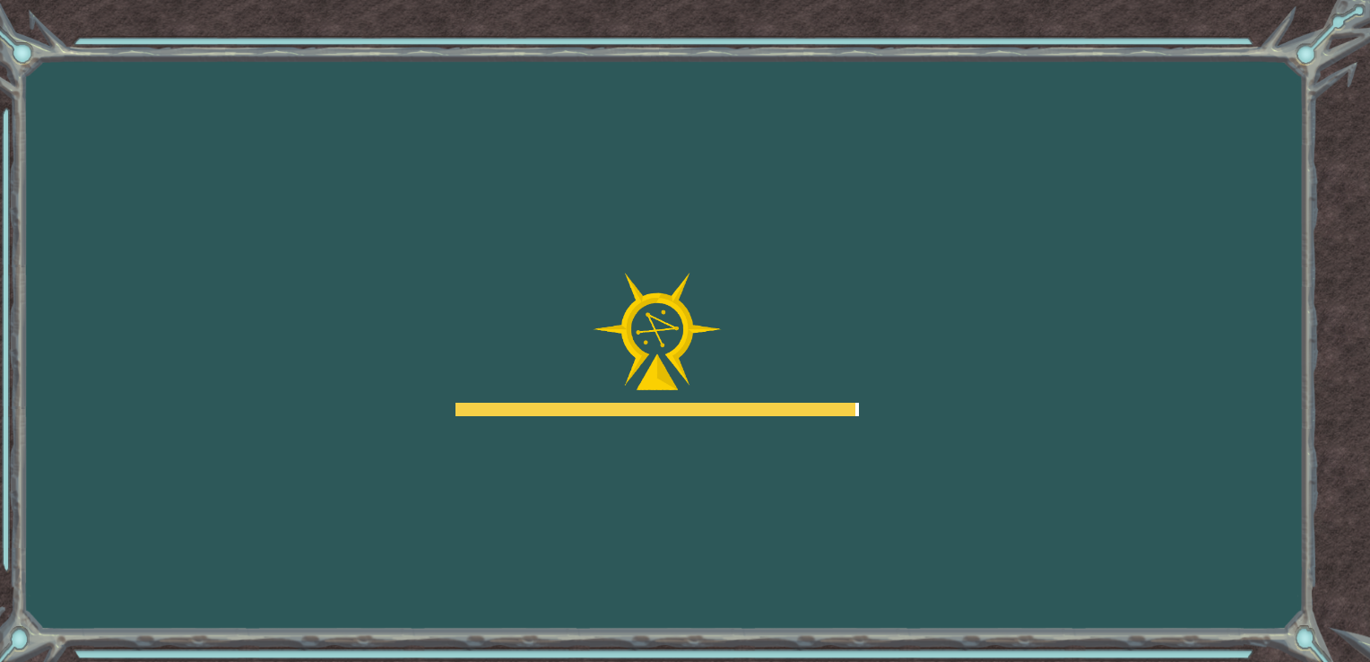
click at [781, 237] on body "Goals Error cargando del servidor Deberás unirte a un curso para jugar a este n…" at bounding box center [685, 331] width 1370 height 662
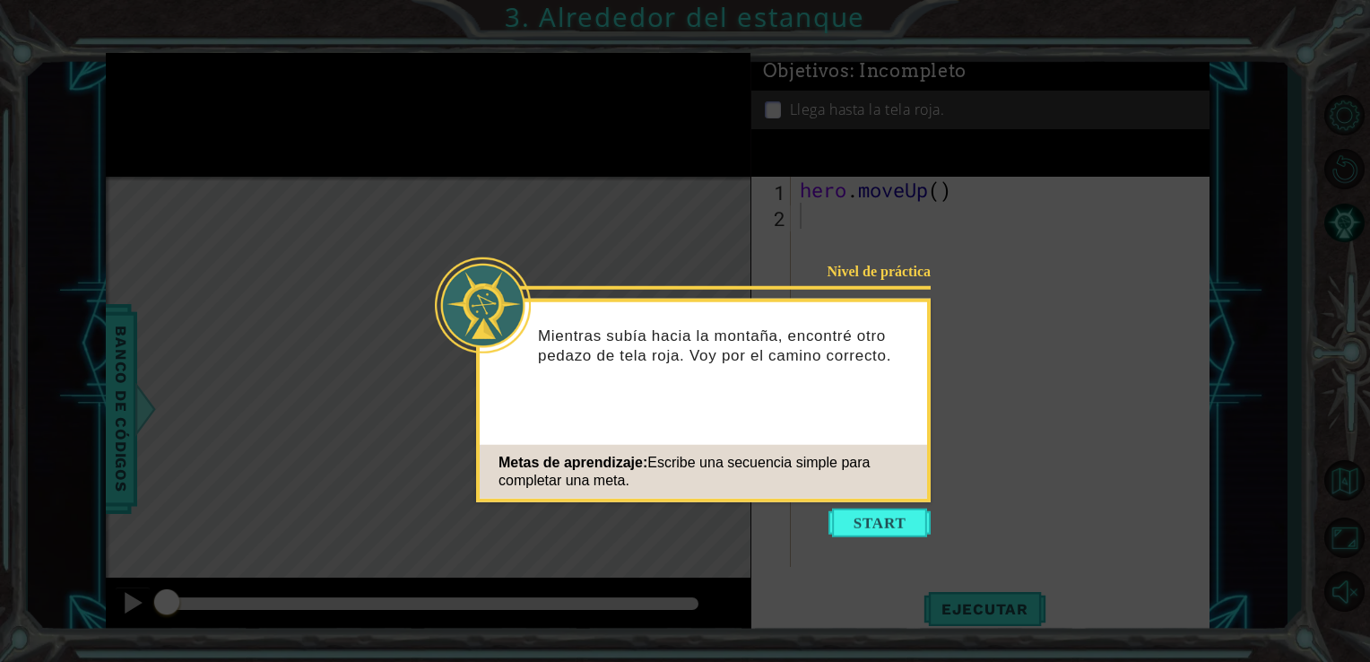
click at [1336, 468] on icon at bounding box center [685, 331] width 1370 height 662
click at [894, 525] on button "Start" at bounding box center [880, 522] width 102 height 29
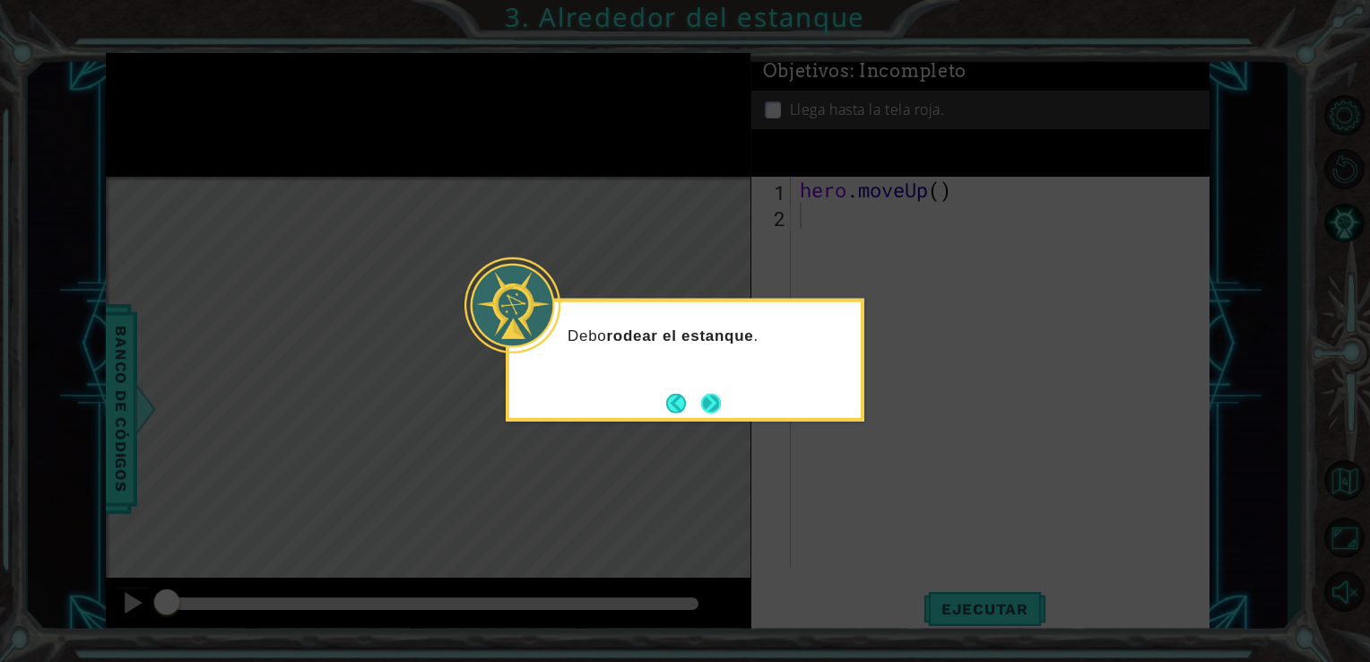
click at [710, 401] on button "Next" at bounding box center [711, 403] width 20 height 20
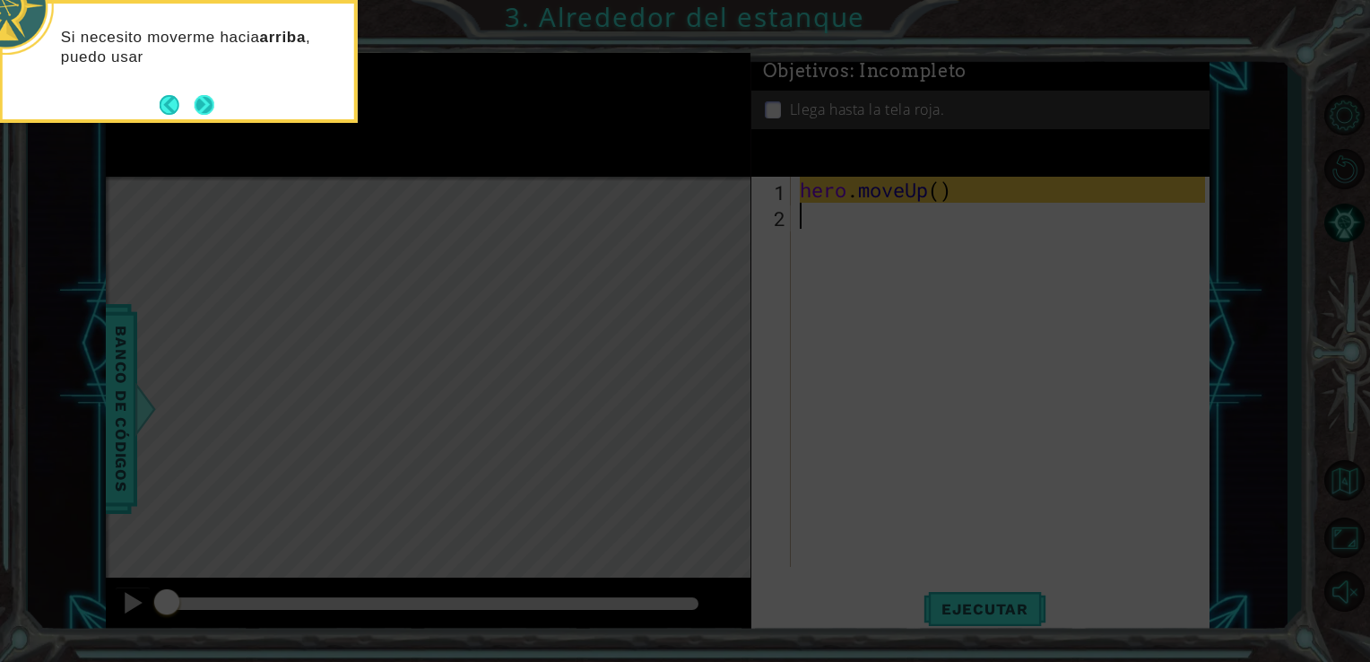
click at [194, 95] on button "Next" at bounding box center [204, 104] width 21 height 21
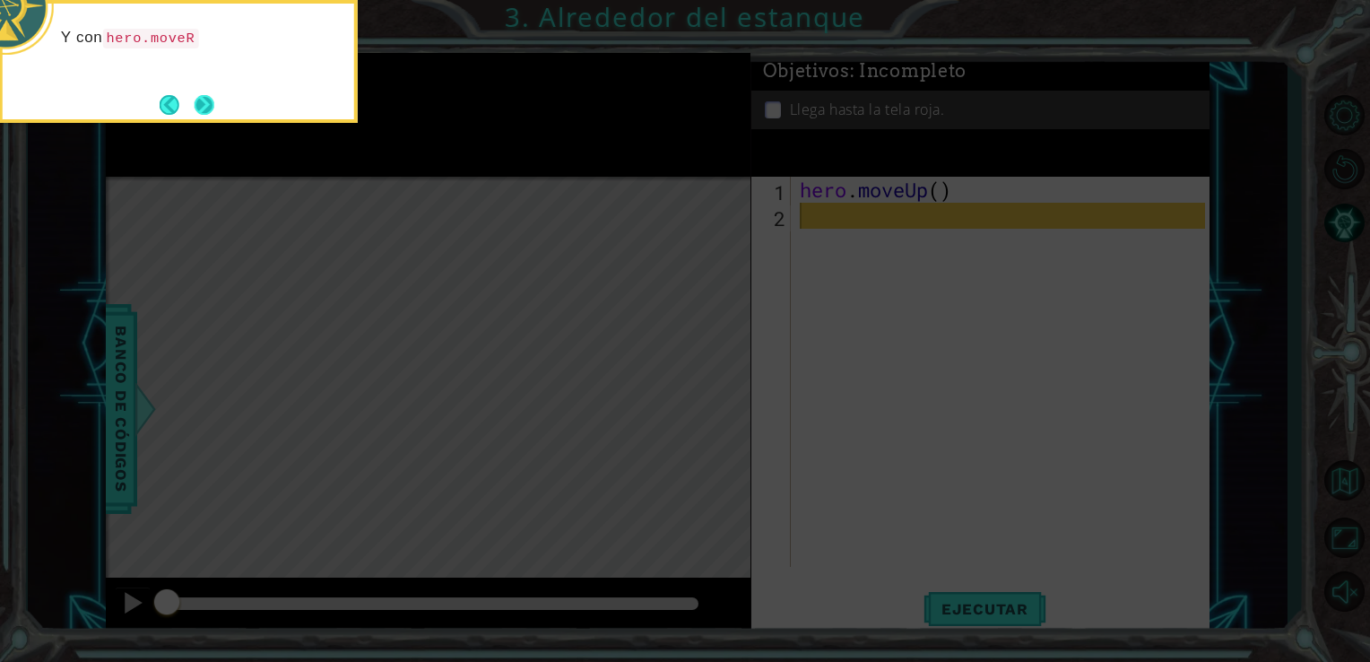
click at [211, 102] on button "Next" at bounding box center [205, 105] width 20 height 20
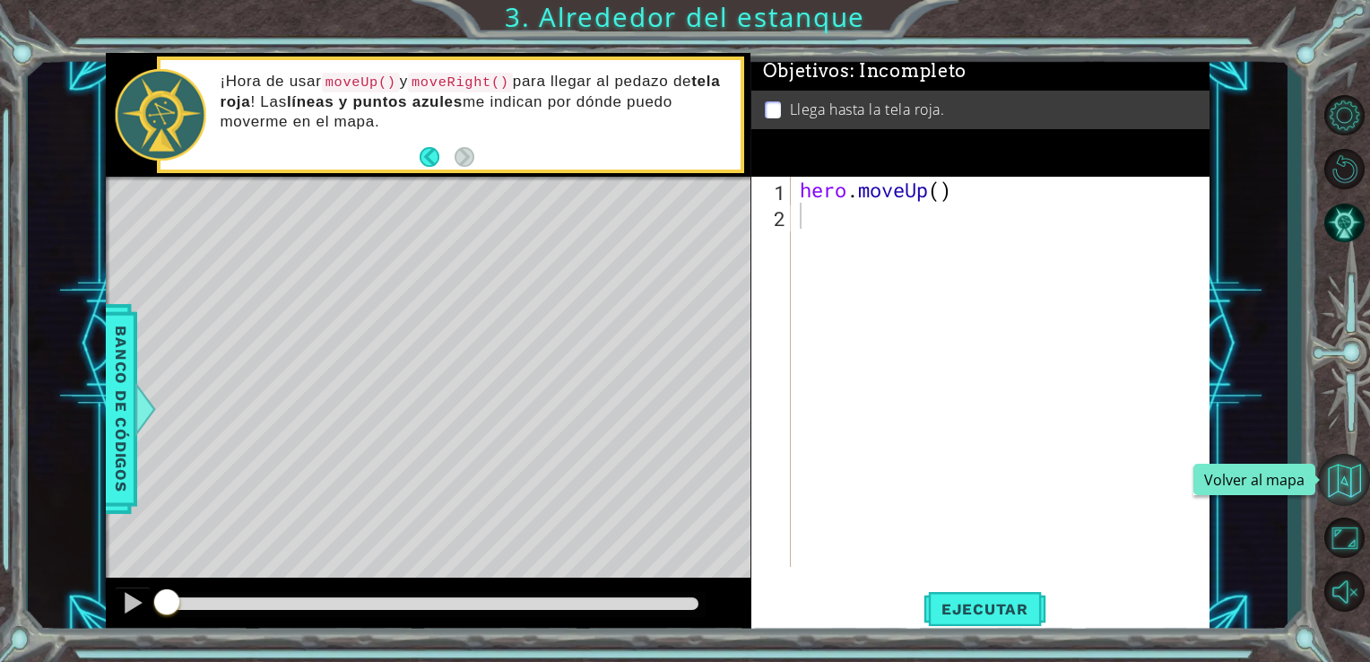
click at [1341, 472] on button "Volver al mapa" at bounding box center [1344, 480] width 52 height 52
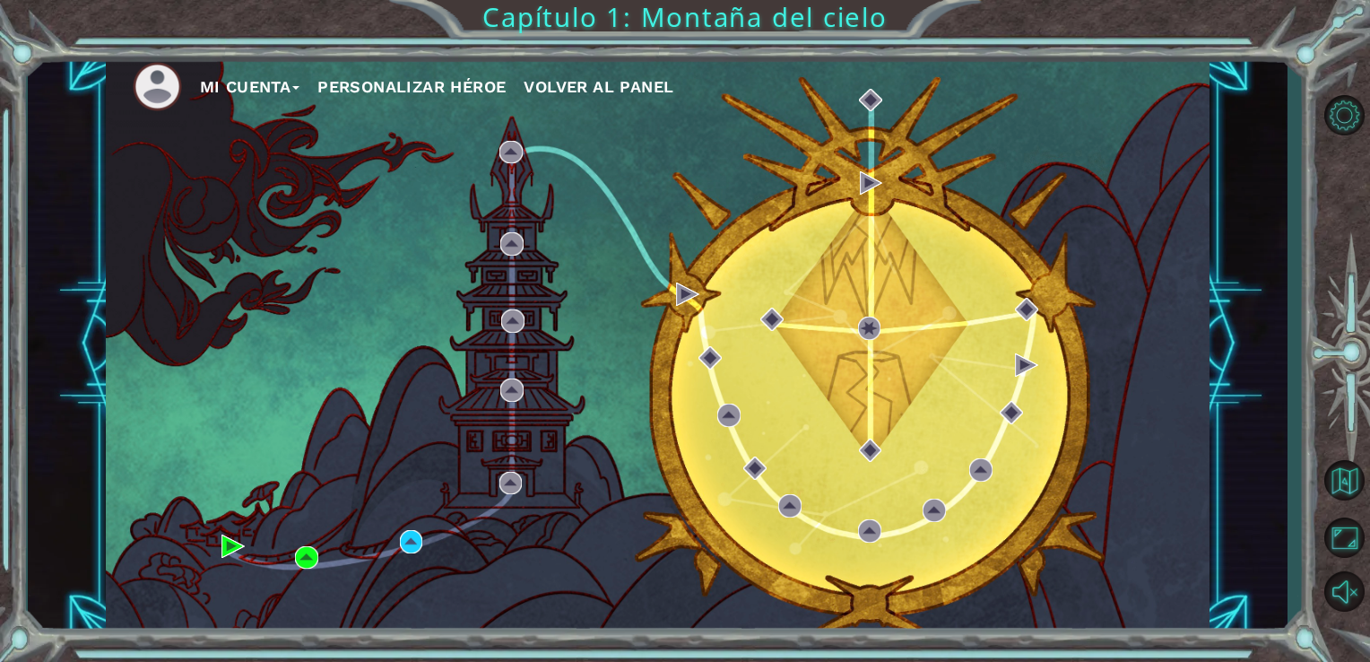
click at [276, 75] on button "Mi Cuenta" at bounding box center [250, 87] width 100 height 27
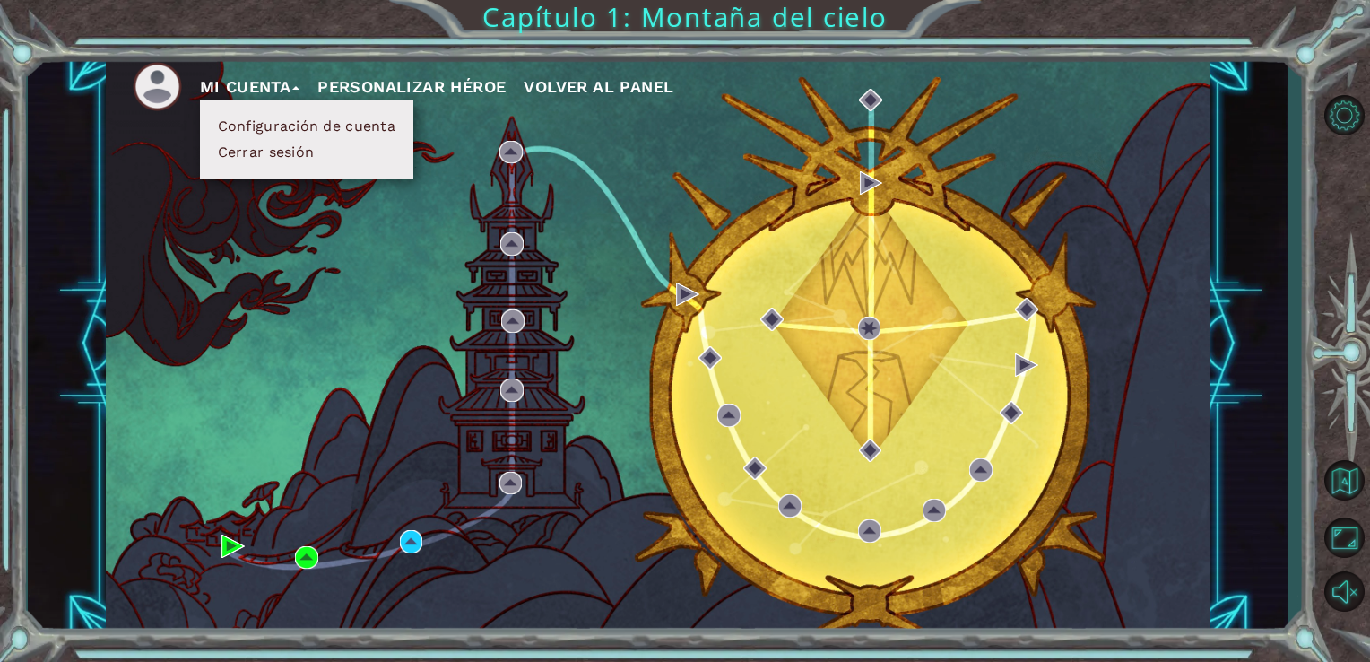
click at [276, 152] on button "Cerrar sesión" at bounding box center [267, 153] width 108 height 20
